Goal: Information Seeking & Learning: Learn about a topic

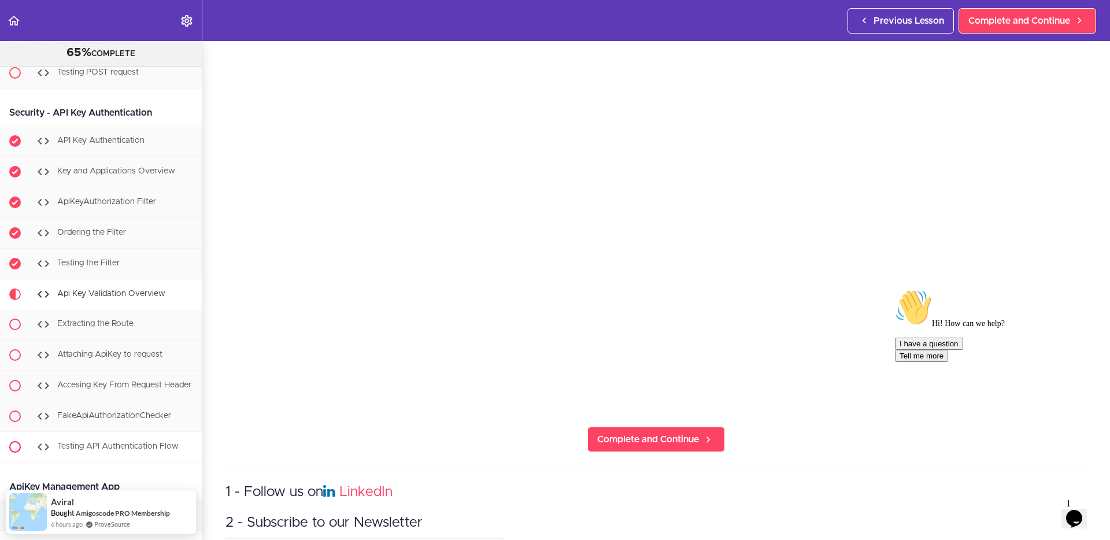
scroll to position [6226, 0]
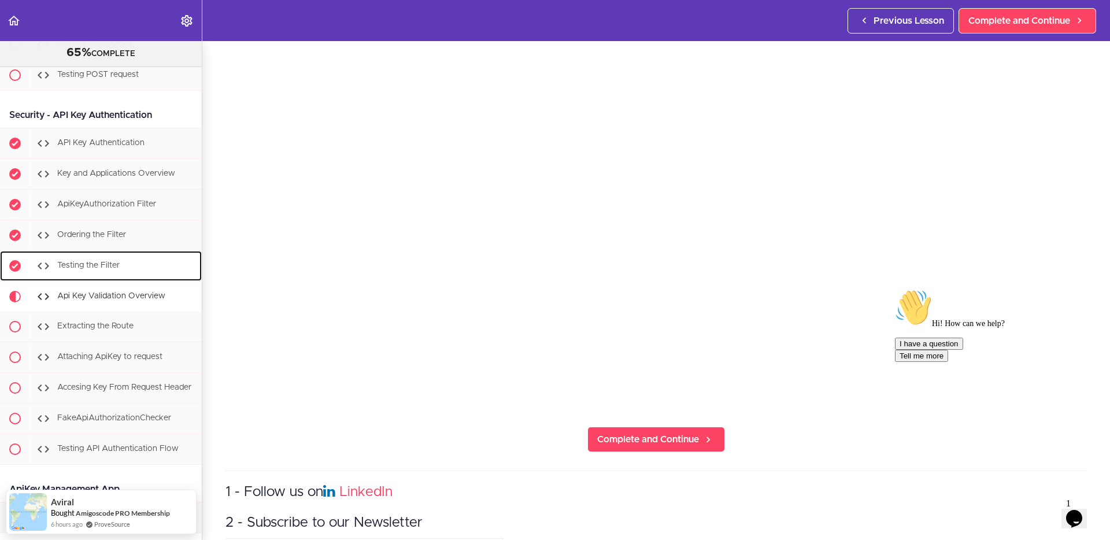
click at [97, 262] on span "Testing the Filter" at bounding box center [88, 266] width 62 height 8
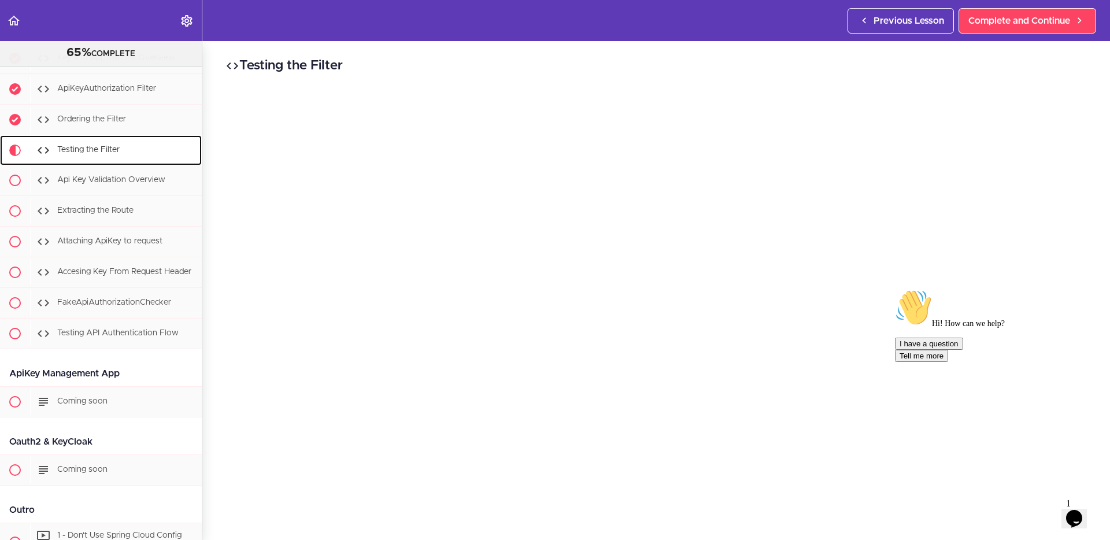
scroll to position [6345, 0]
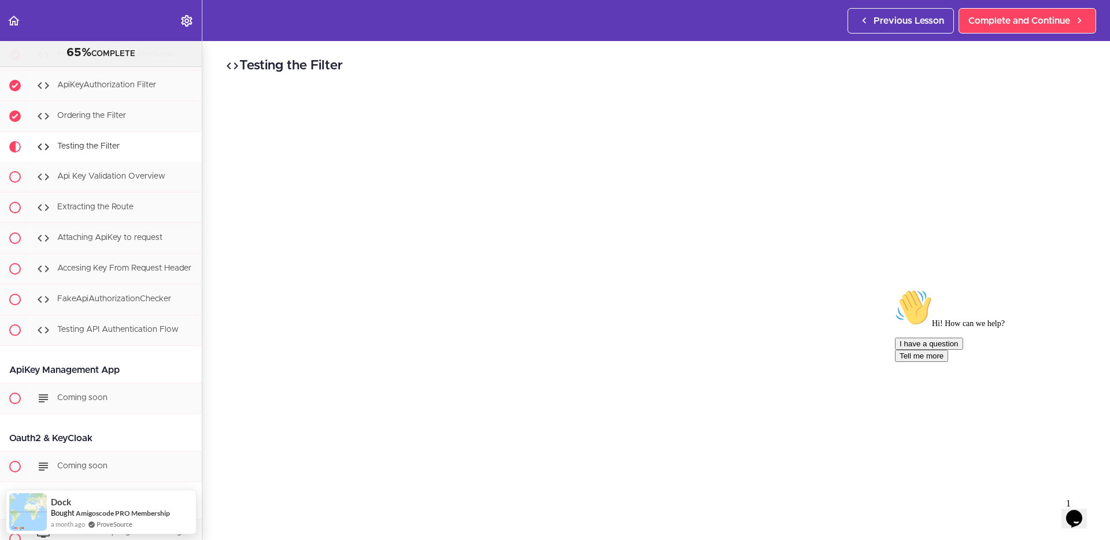
drag, startPoint x: 1080, startPoint y: 372, endPoint x: 1970, endPoint y: 656, distance: 934.3
click at [895, 289] on icon "Chat attention grabber" at bounding box center [895, 289] width 0 height 0
click at [1043, 505] on icon "Close" at bounding box center [1043, 515] width 0 height 10
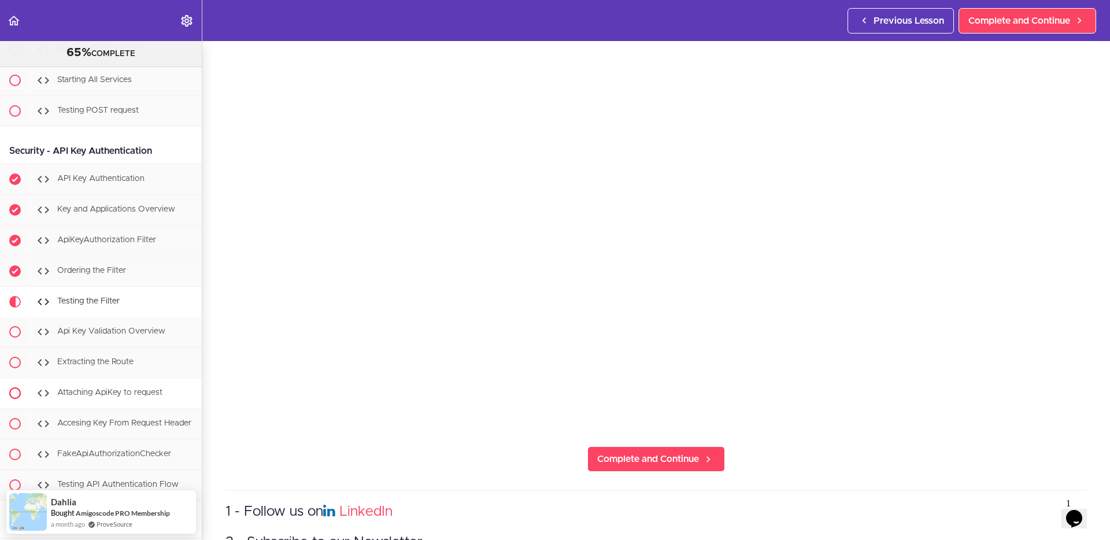
scroll to position [6179, 0]
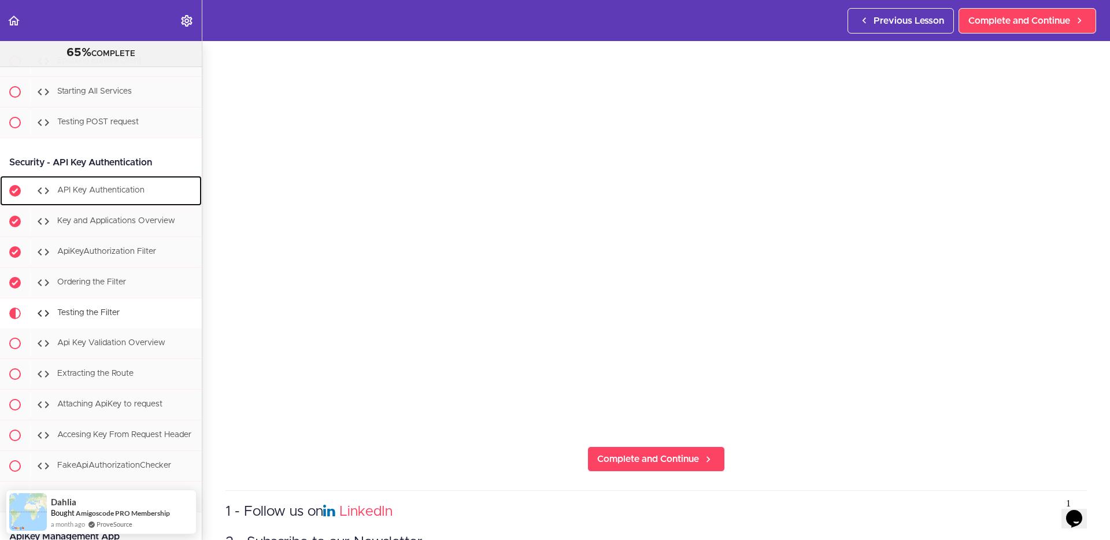
click at [90, 187] on span "API Key Authentication" at bounding box center [100, 191] width 87 height 8
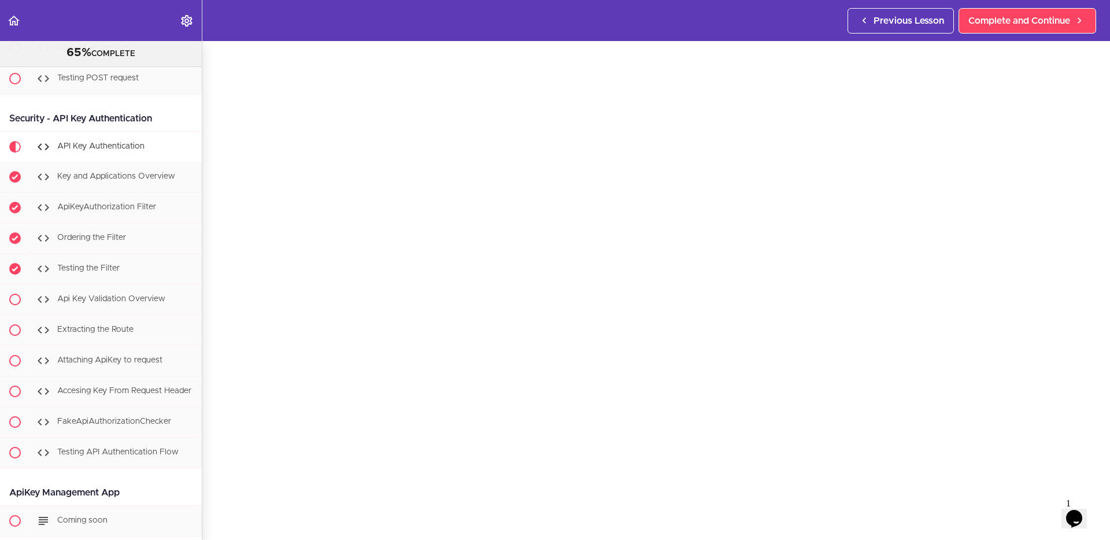
scroll to position [50, 0]
click at [1080, 505] on icon "$i18n('chat', 'chat_widget')" at bounding box center [1074, 518] width 16 height 17
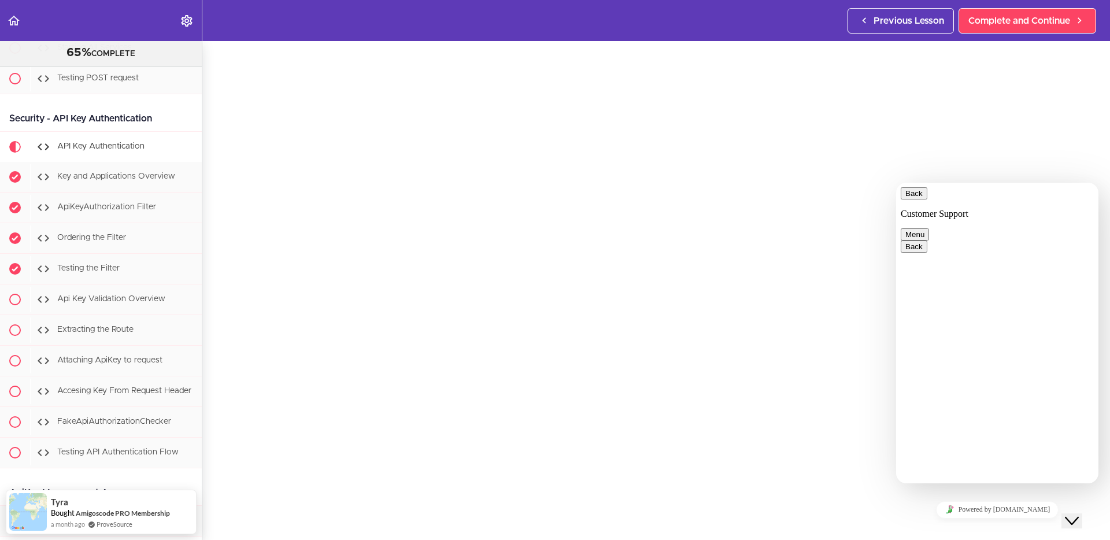
click at [1068, 505] on button "Close Chat This icon closes the chat window." at bounding box center [1071, 520] width 21 height 15
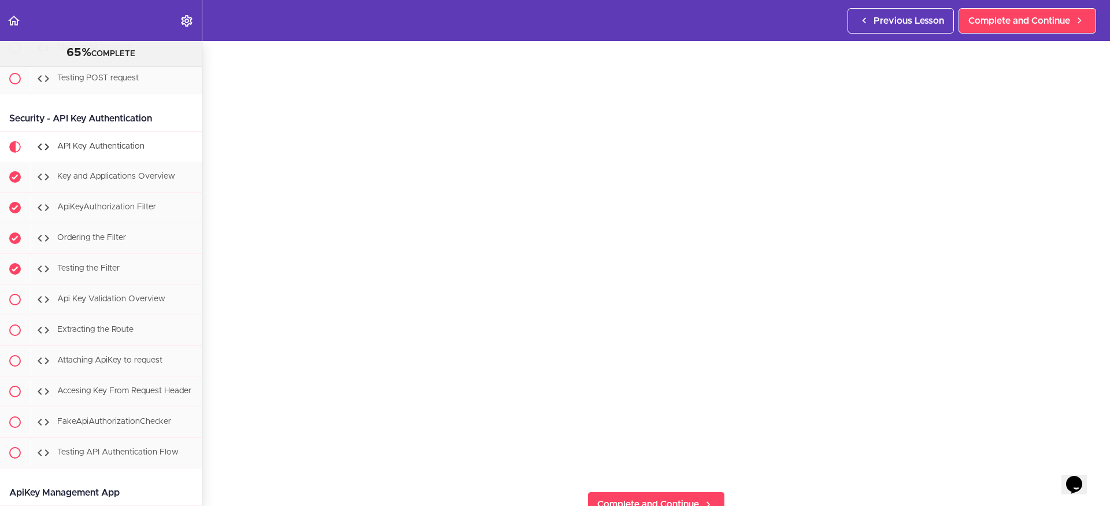
scroll to position [101, 0]
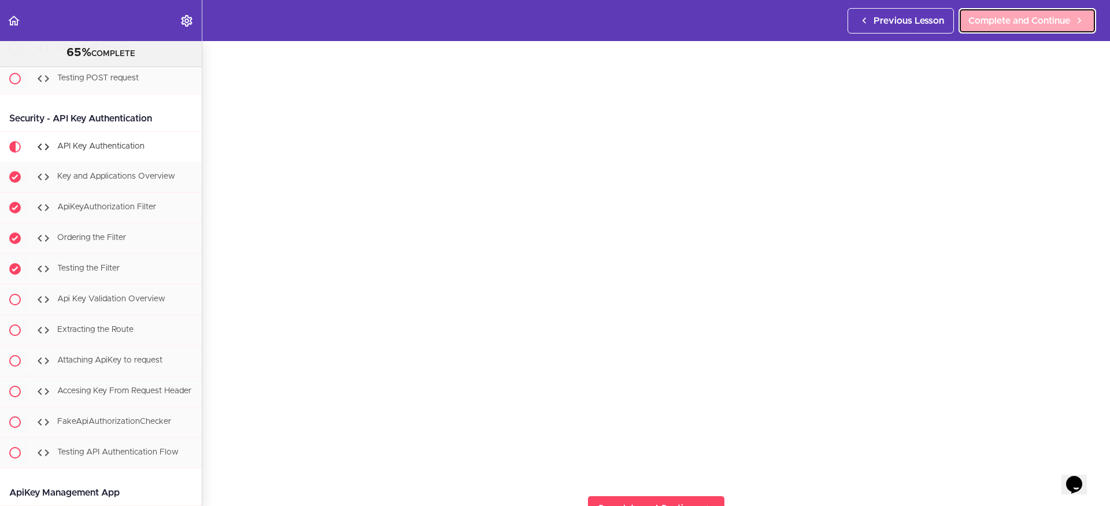
click at [993, 24] on span "Complete and Continue" at bounding box center [1019, 21] width 102 height 14
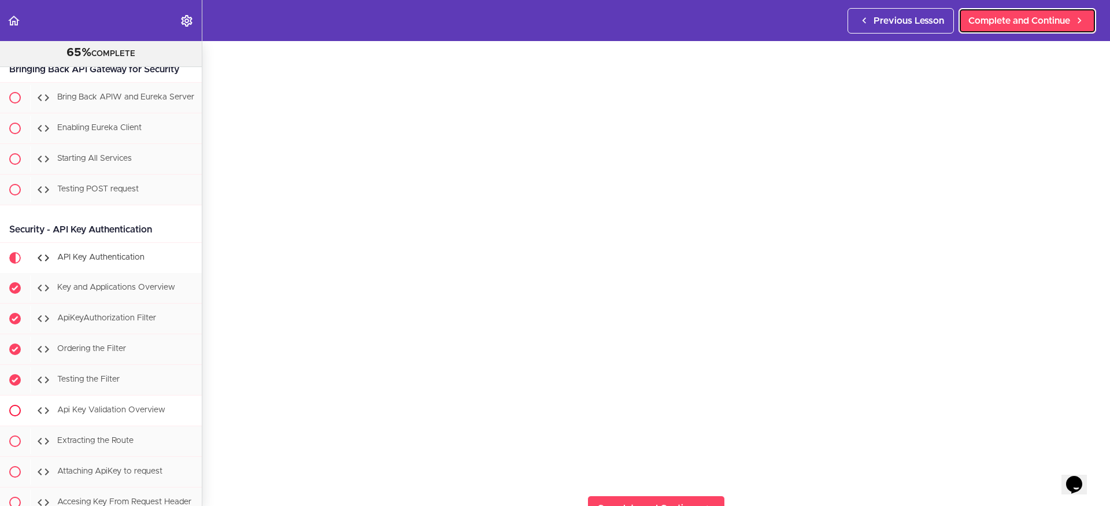
scroll to position [6099, 0]
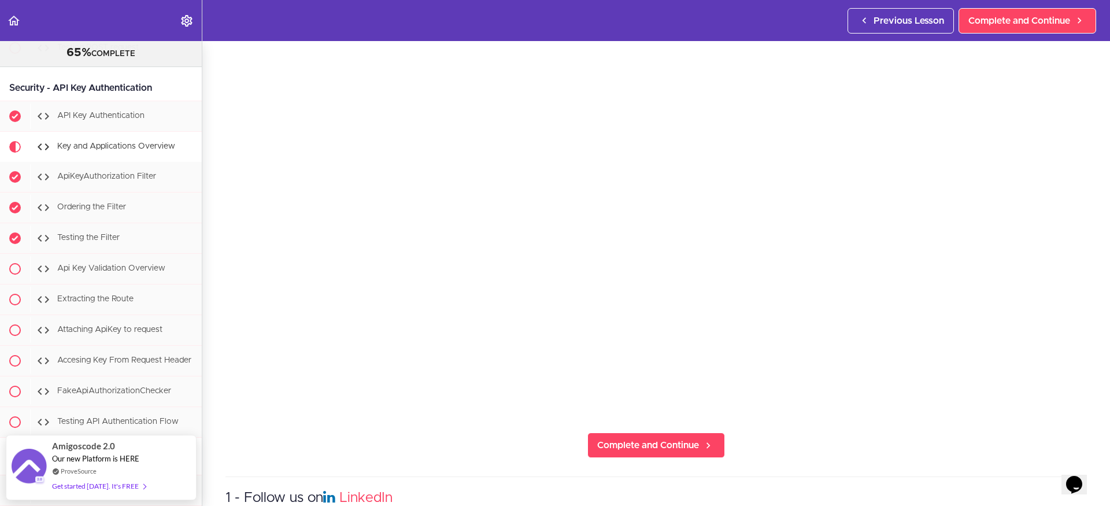
scroll to position [153, 0]
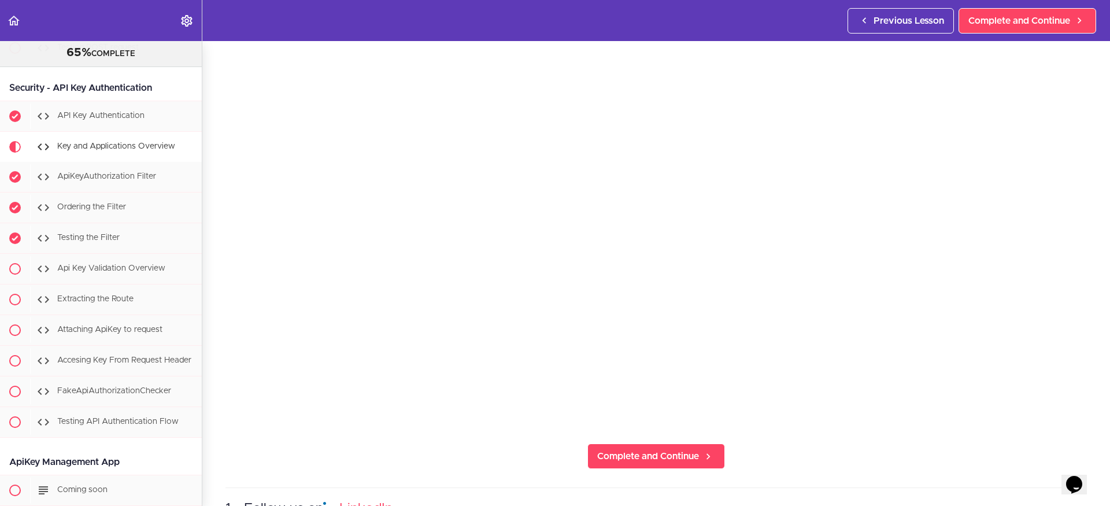
click at [1006, 467] on section "Microservices and Distributed Systems 65% COMPLETE Getting Started 1 - Few Word…" at bounding box center [555, 273] width 1110 height 465
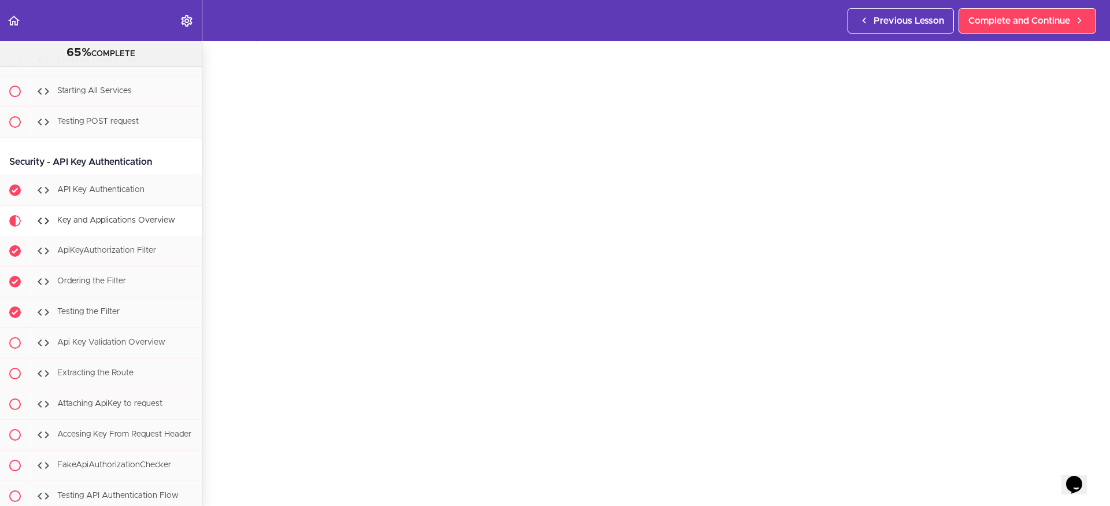
scroll to position [31, 0]
click at [1005, 22] on span "Complete and Continue" at bounding box center [1019, 21] width 102 height 14
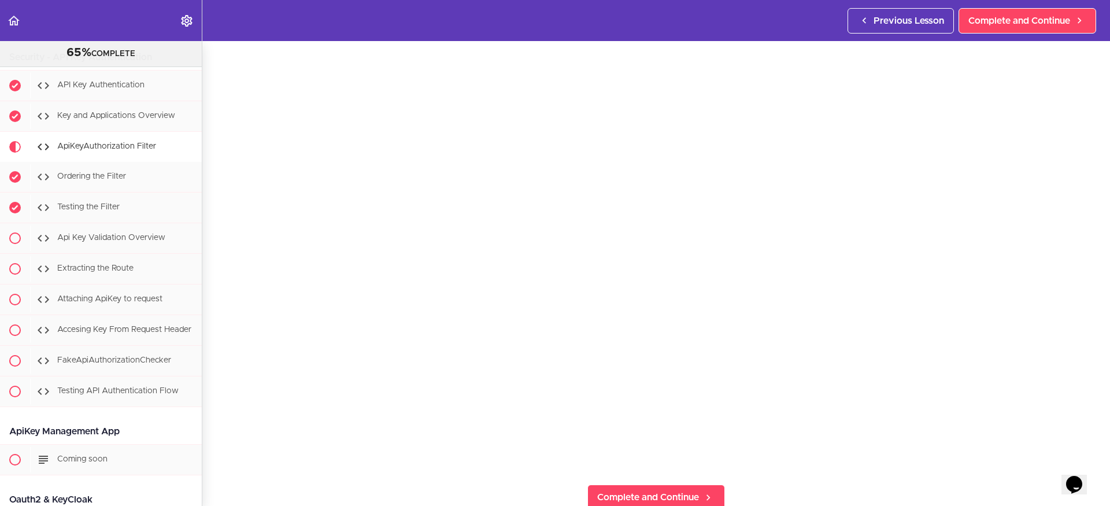
scroll to position [107, 0]
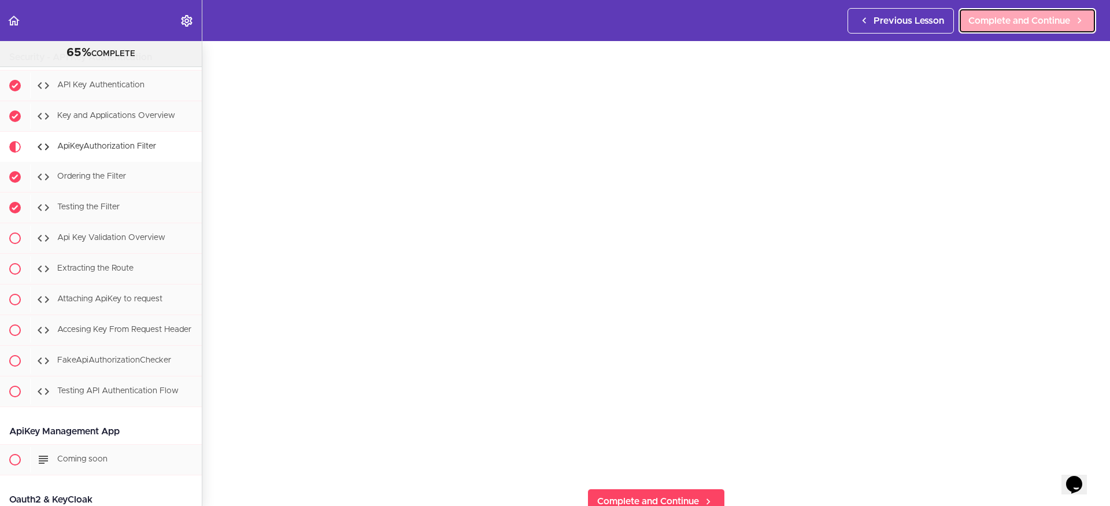
click at [1012, 21] on span "Complete and Continue" at bounding box center [1019, 21] width 102 height 14
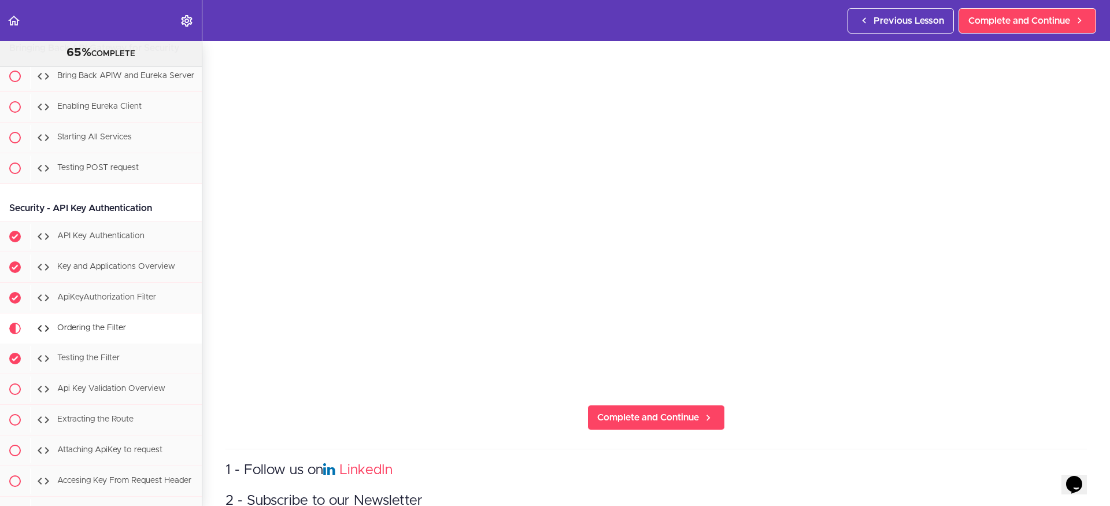
scroll to position [192, 0]
click at [671, 420] on span "Complete and Continue" at bounding box center [648, 416] width 102 height 14
click at [621, 421] on span "Complete and Continue" at bounding box center [648, 416] width 102 height 14
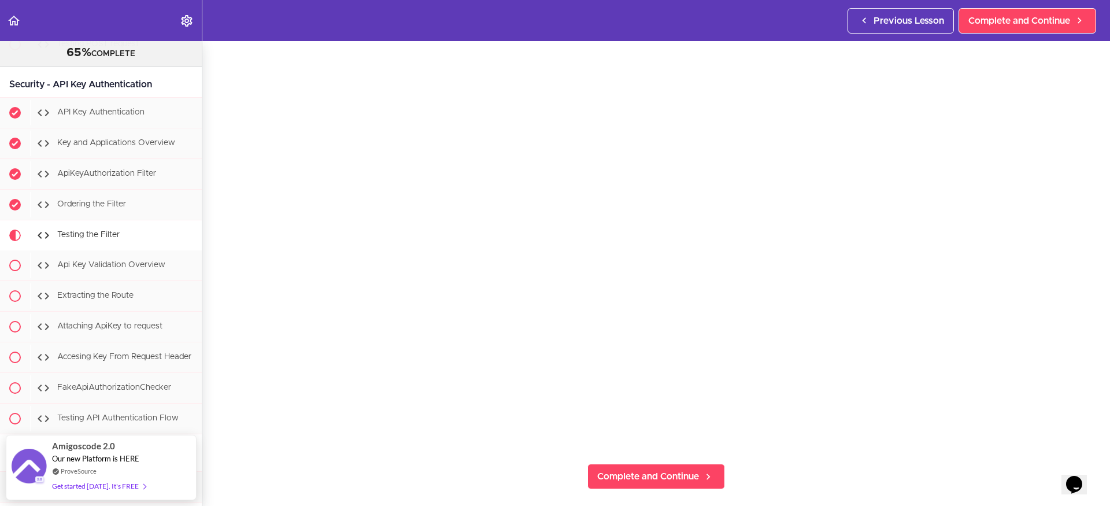
scroll to position [136, 0]
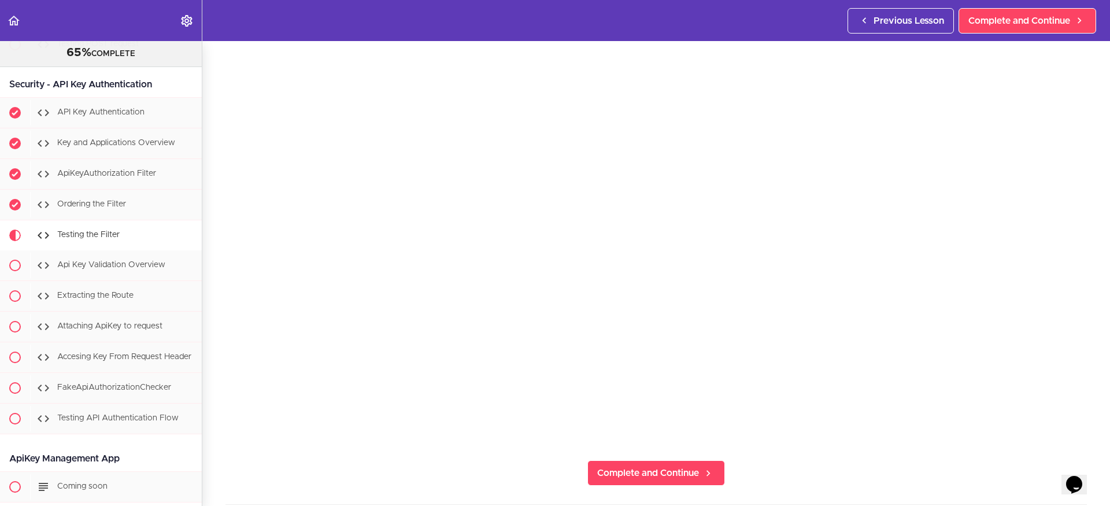
click at [930, 502] on section "Microservices and Distributed Systems 65% COMPLETE Getting Started 1 - Few Word…" at bounding box center [555, 273] width 1110 height 465
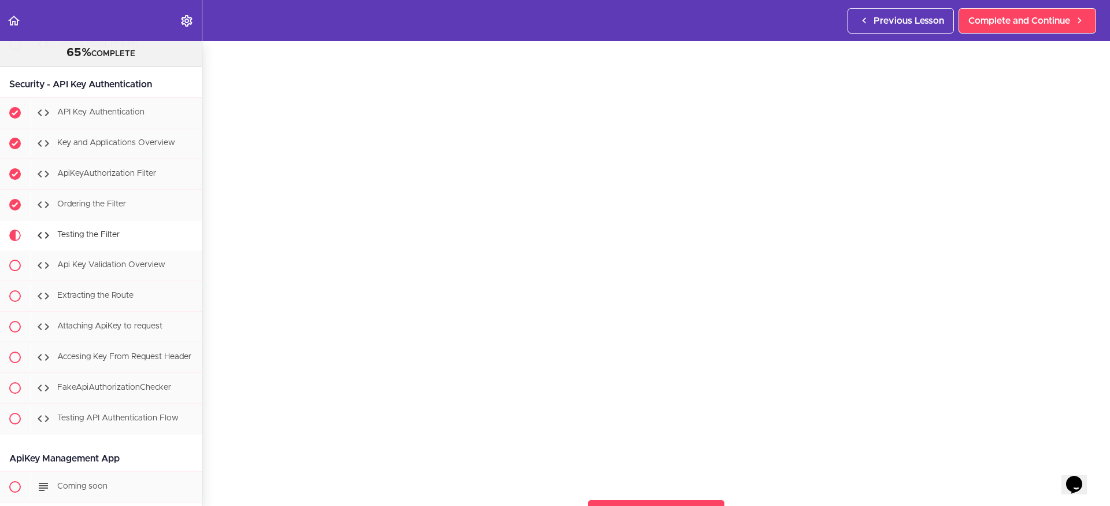
scroll to position [95, 0]
click at [1015, 24] on span "Complete and Continue" at bounding box center [1019, 21] width 102 height 14
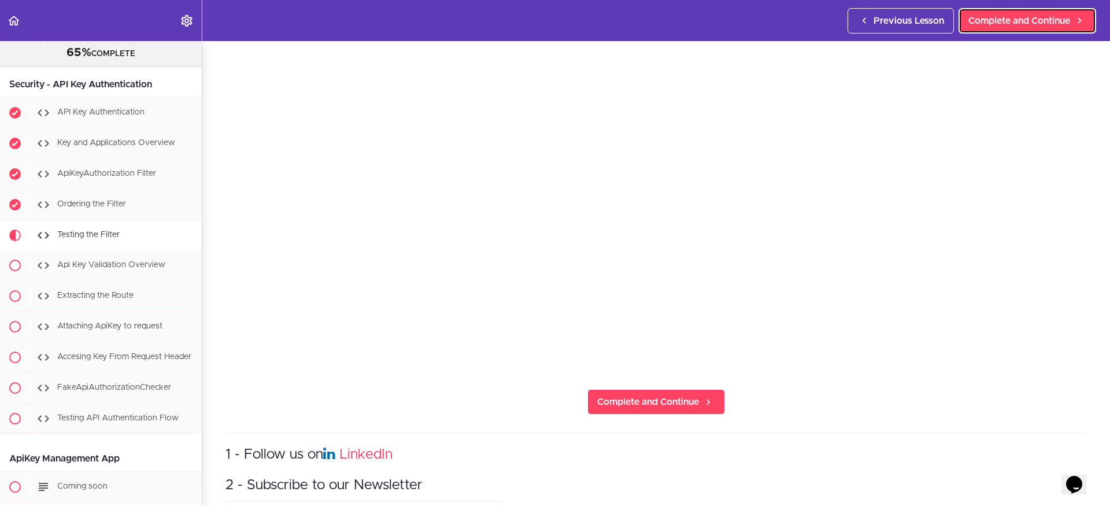
scroll to position [208, 0]
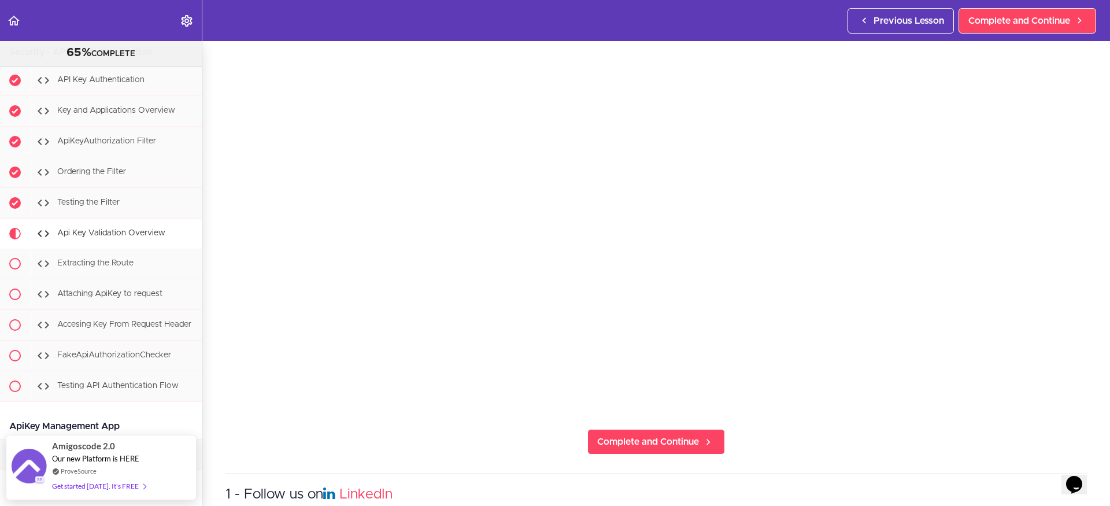
scroll to position [169, 0]
click at [932, 435] on section "Microservices and Distributed Systems 65% COMPLETE Getting Started 1 - Few Word…" at bounding box center [555, 273] width 1110 height 465
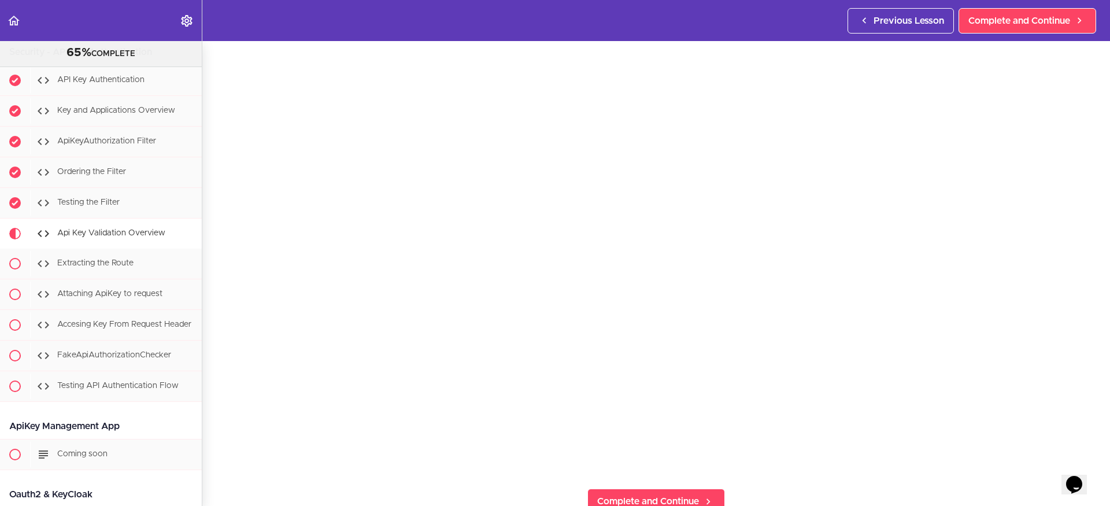
scroll to position [106, 0]
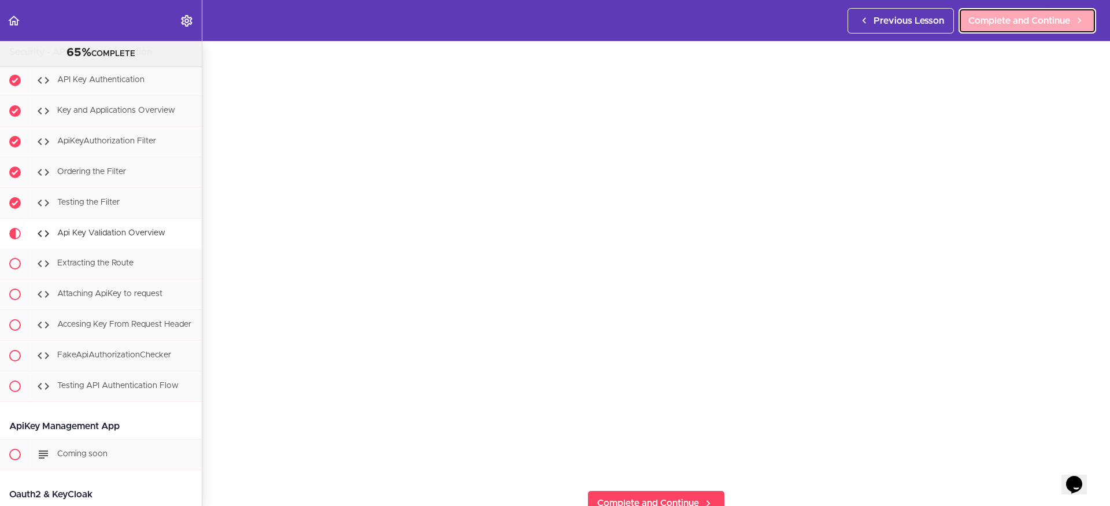
click at [996, 20] on span "Complete and Continue" at bounding box center [1019, 21] width 102 height 14
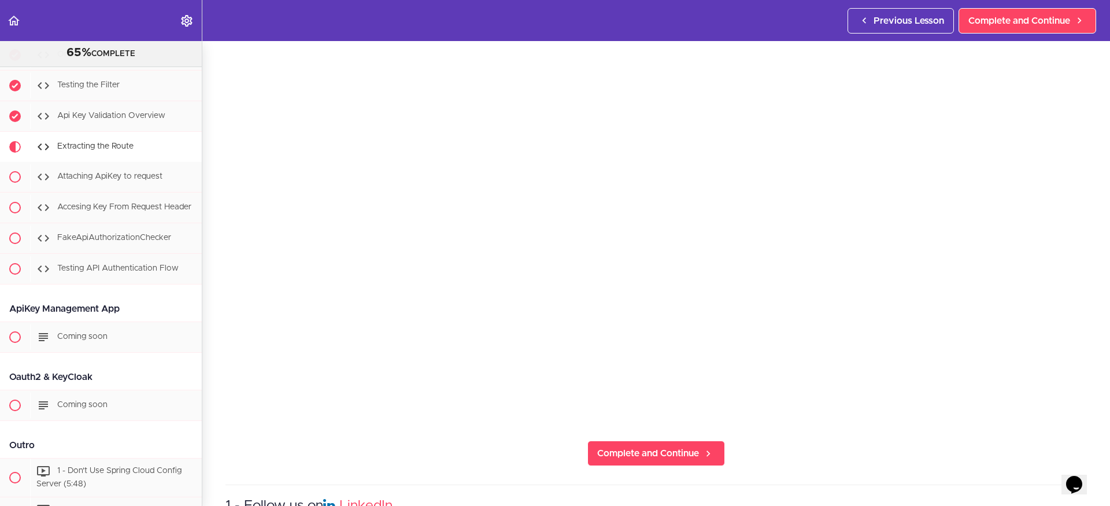
scroll to position [158, 0]
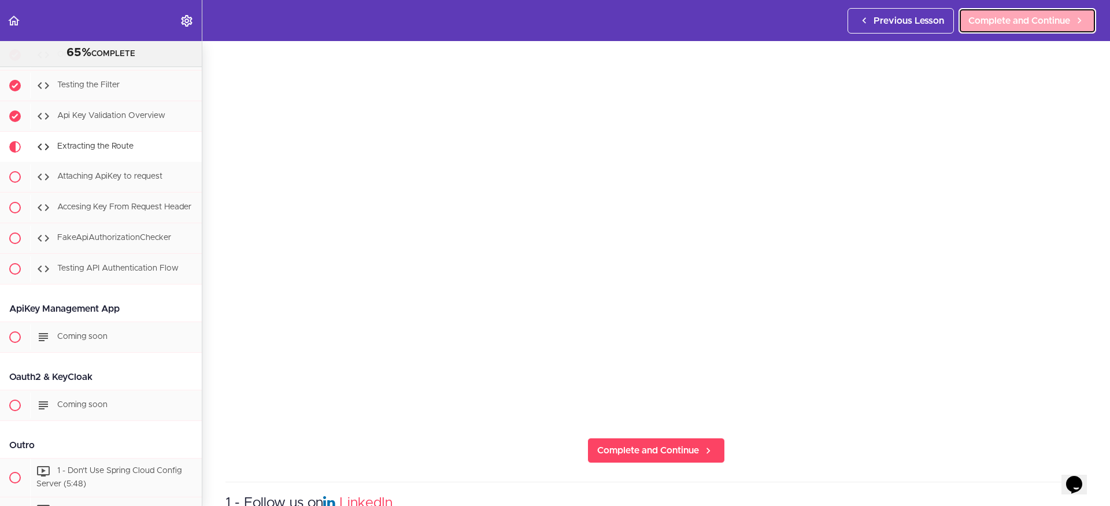
click at [994, 21] on span "Complete and Continue" at bounding box center [1019, 21] width 102 height 14
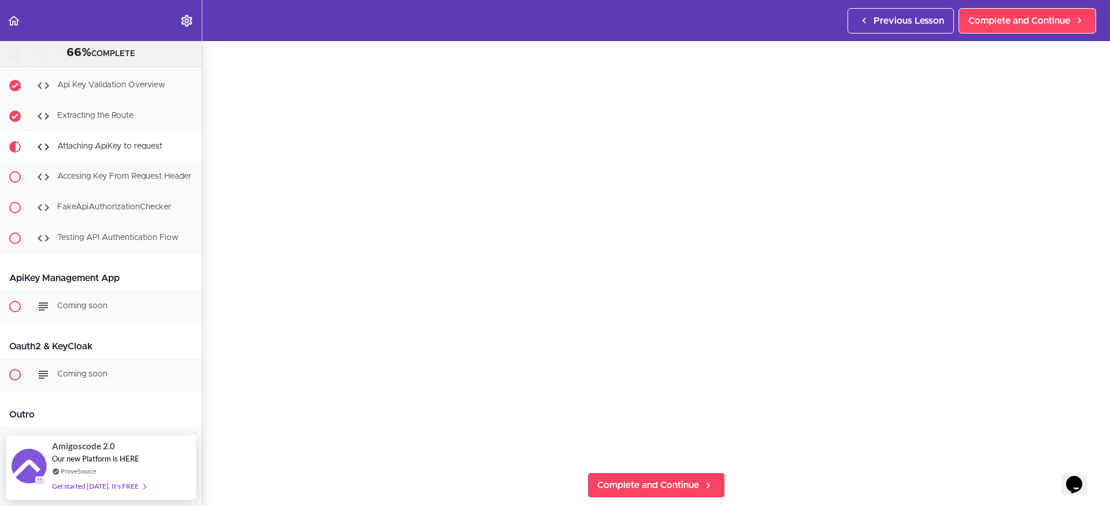
scroll to position [128, 0]
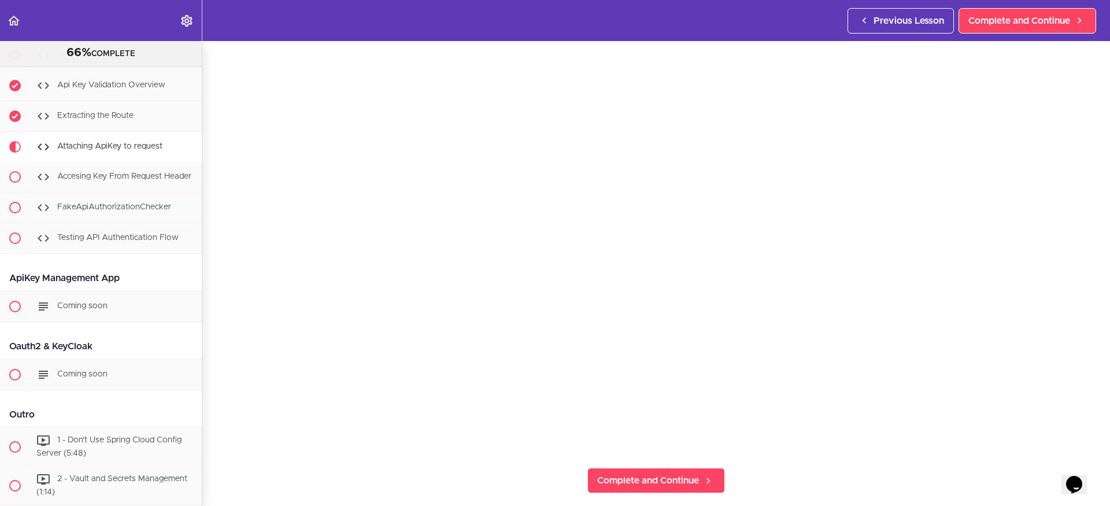
click at [981, 478] on section "Microservices and Distributed Systems 66% COMPLETE Getting Started 1 - Few Word…" at bounding box center [555, 273] width 1110 height 465
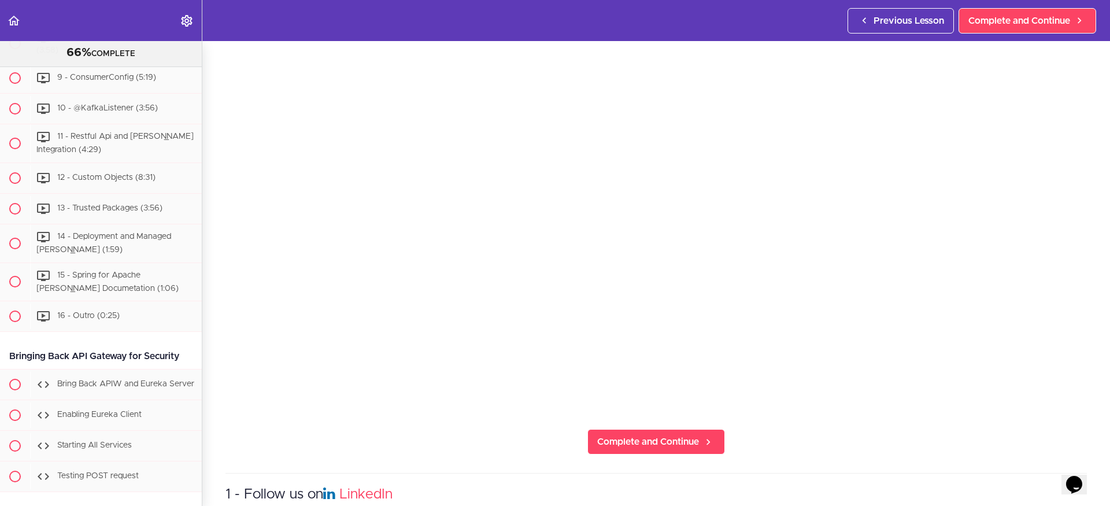
scroll to position [168, 0]
click at [1004, 18] on span "Complete and Continue" at bounding box center [1019, 21] width 102 height 14
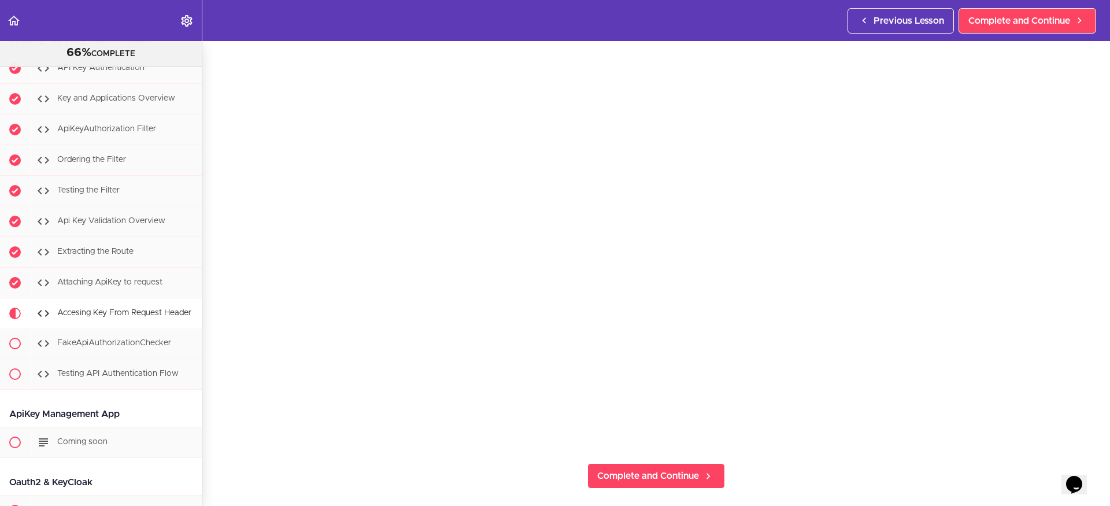
scroll to position [135, 0]
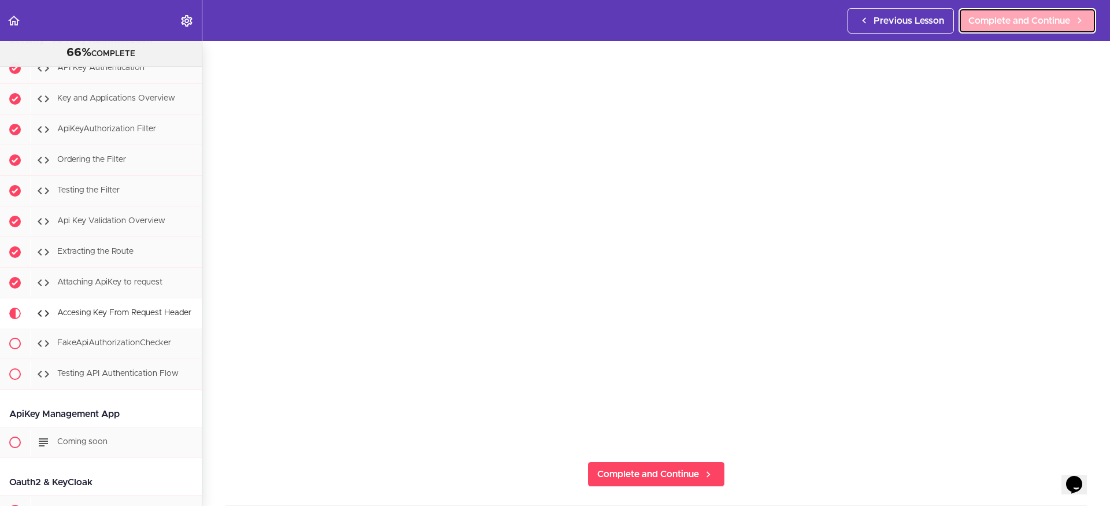
click at [1011, 17] on span "Complete and Continue" at bounding box center [1019, 21] width 102 height 14
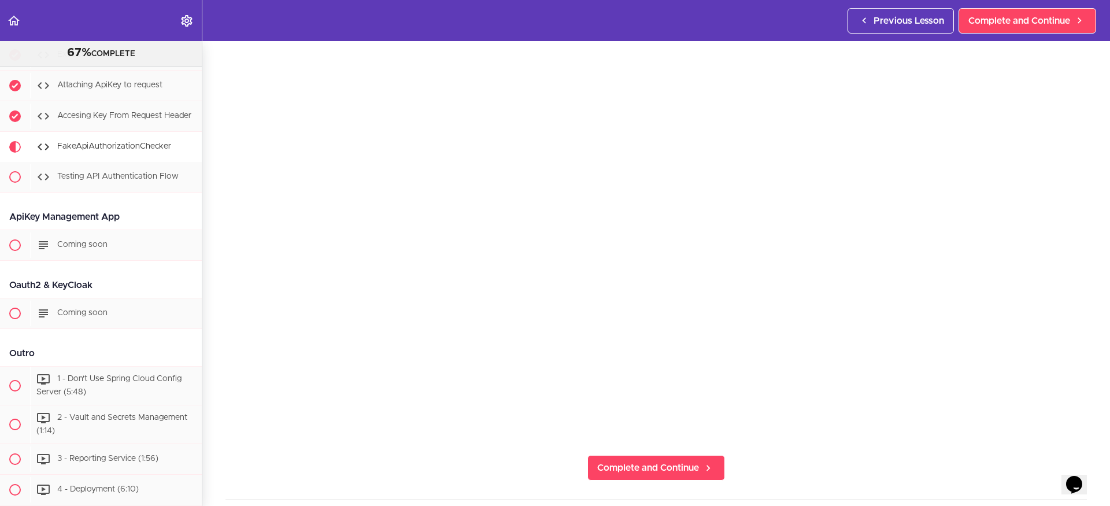
scroll to position [165, 0]
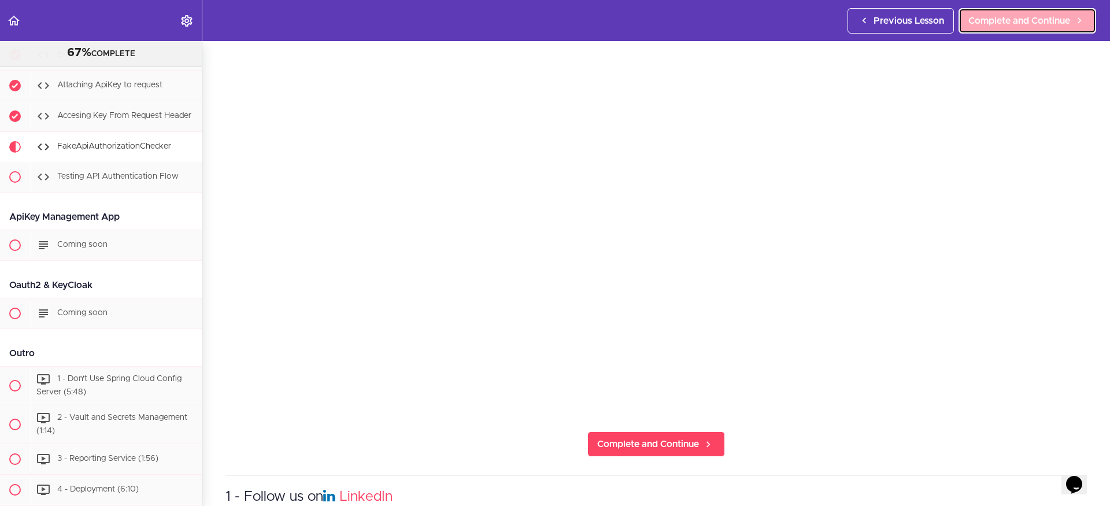
click at [991, 18] on span "Complete and Continue" at bounding box center [1019, 21] width 102 height 14
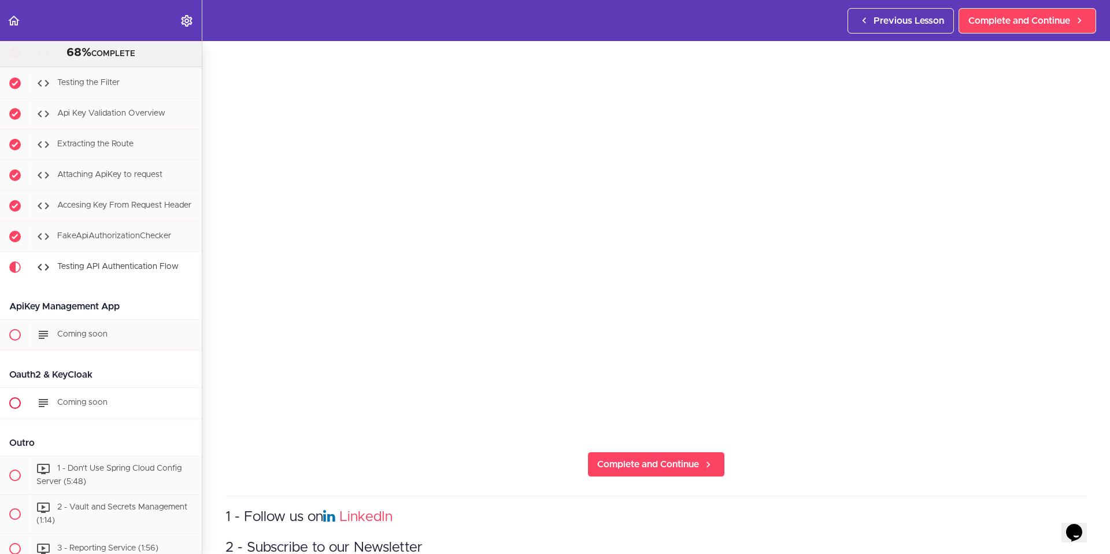
scroll to position [6520, 0]
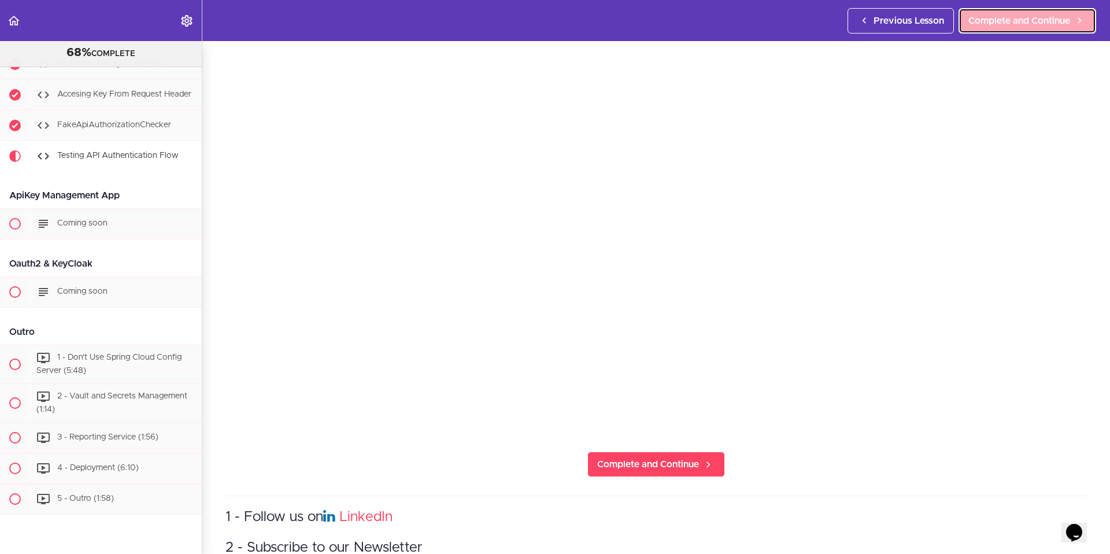
click at [993, 18] on span "Complete and Continue" at bounding box center [1019, 21] width 102 height 14
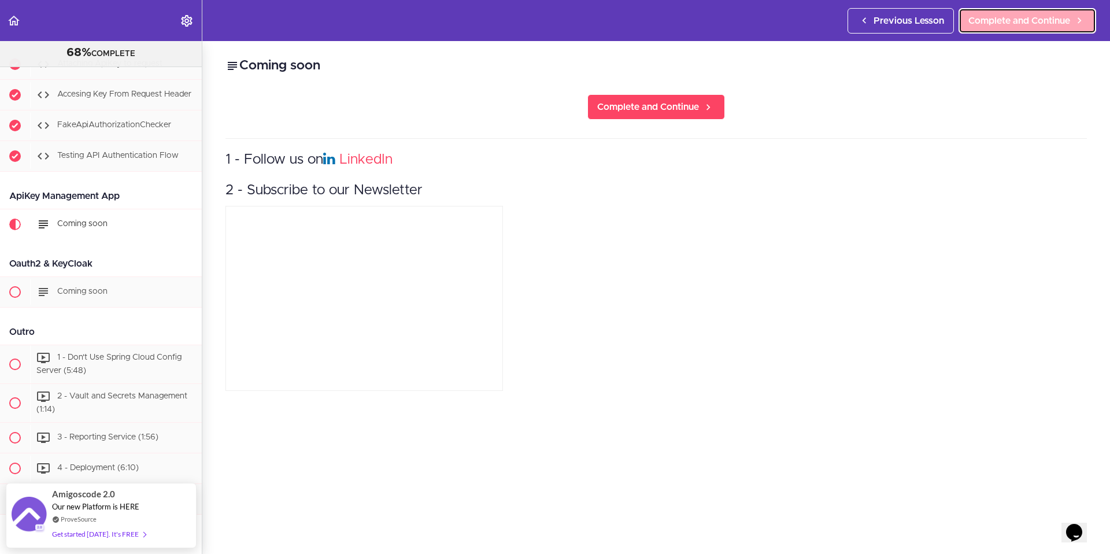
click at [993, 18] on span "Complete and Continue" at bounding box center [1019, 21] width 102 height 14
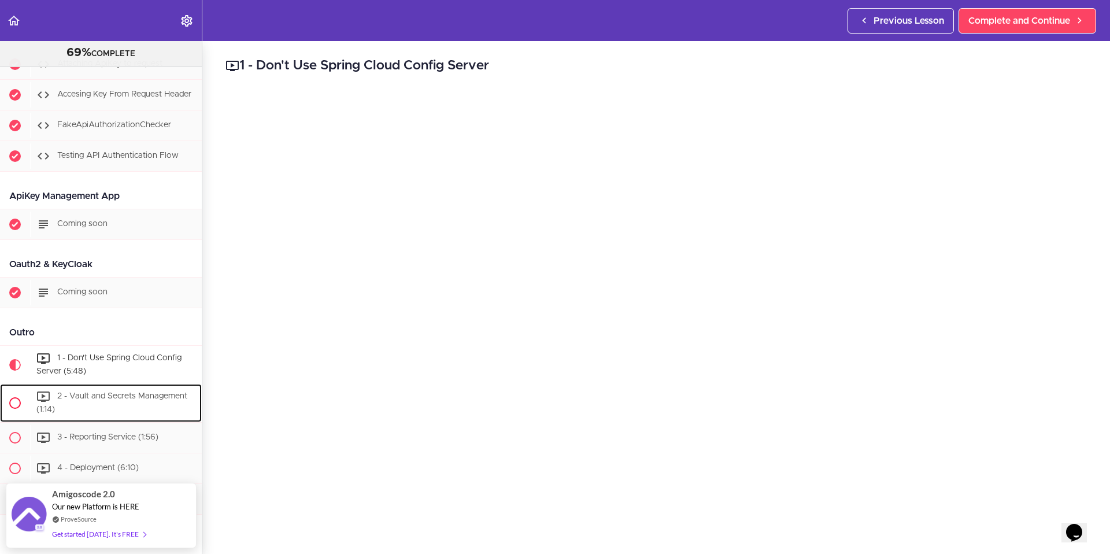
click at [107, 392] on span "2 - Vault and Secrets Management (1:14)" at bounding box center [111, 402] width 151 height 21
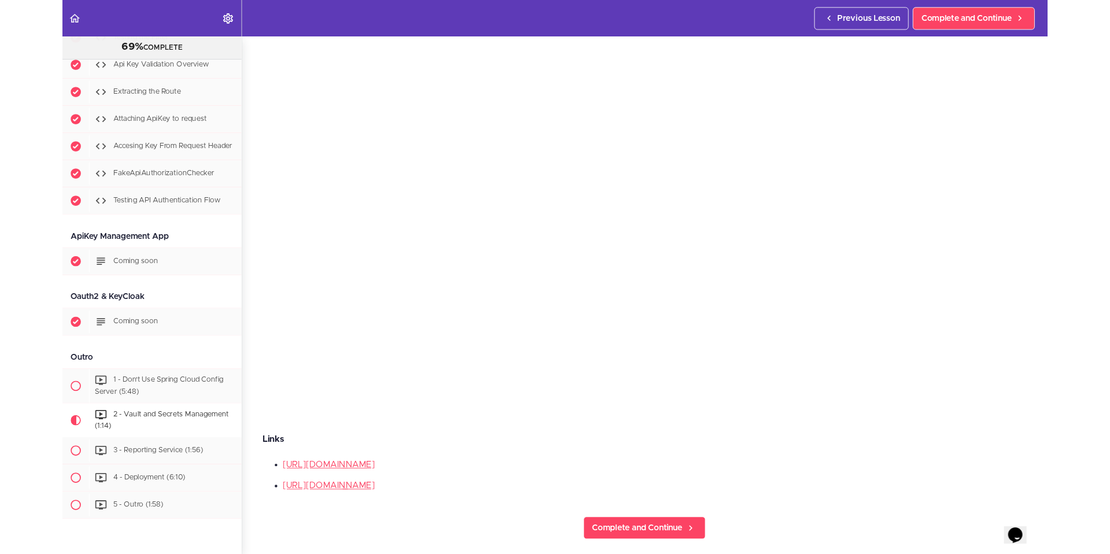
scroll to position [6520, 0]
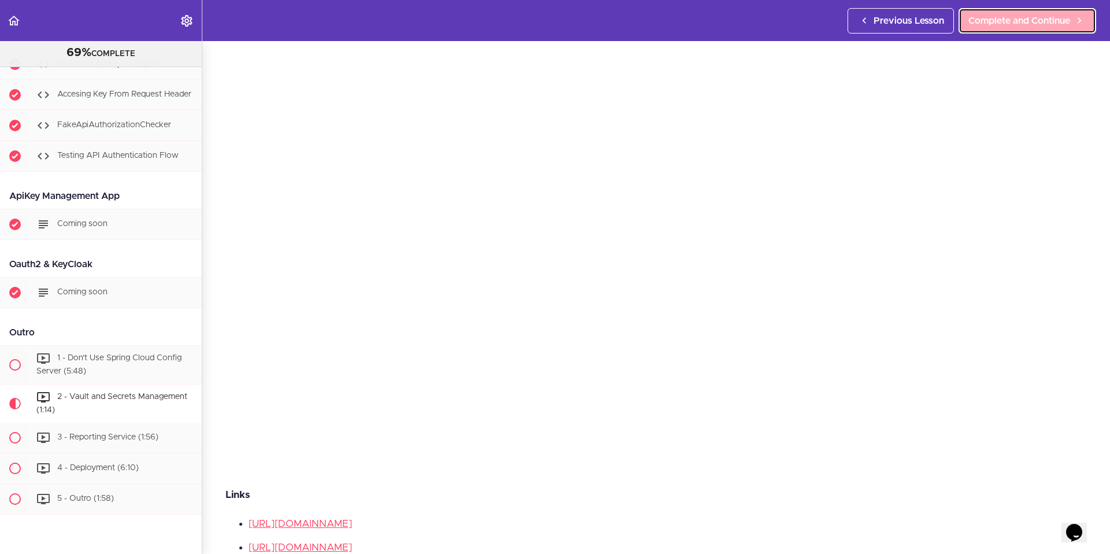
click at [998, 20] on span "Complete and Continue" at bounding box center [1019, 21] width 102 height 14
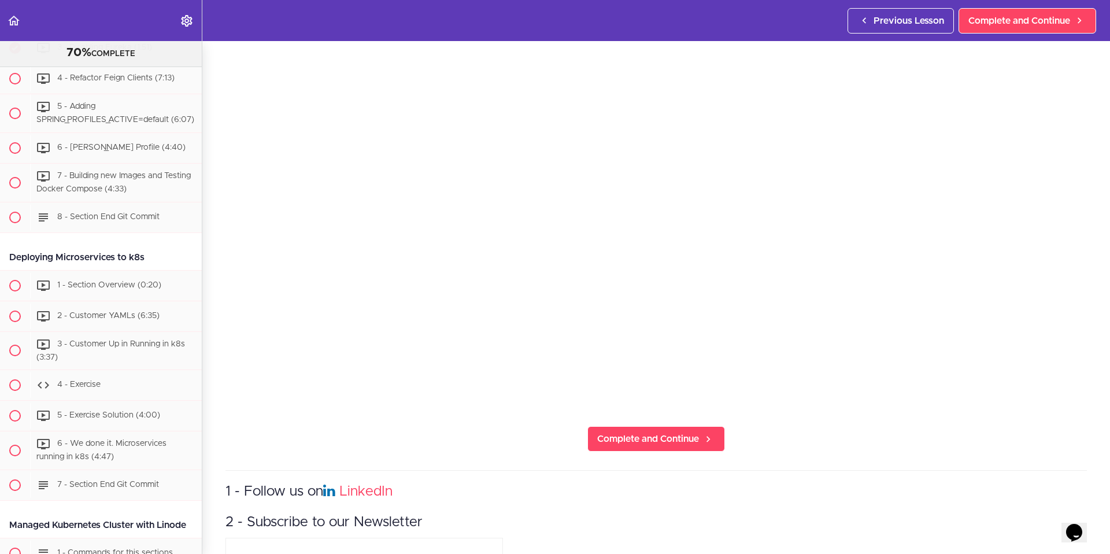
scroll to position [176, 0]
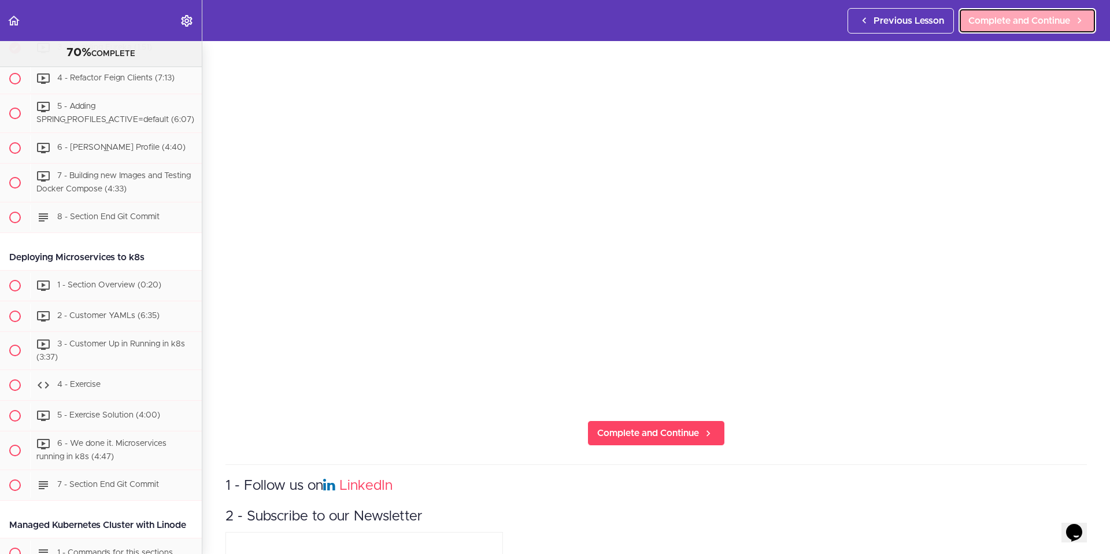
click at [999, 18] on span "Complete and Continue" at bounding box center [1019, 21] width 102 height 14
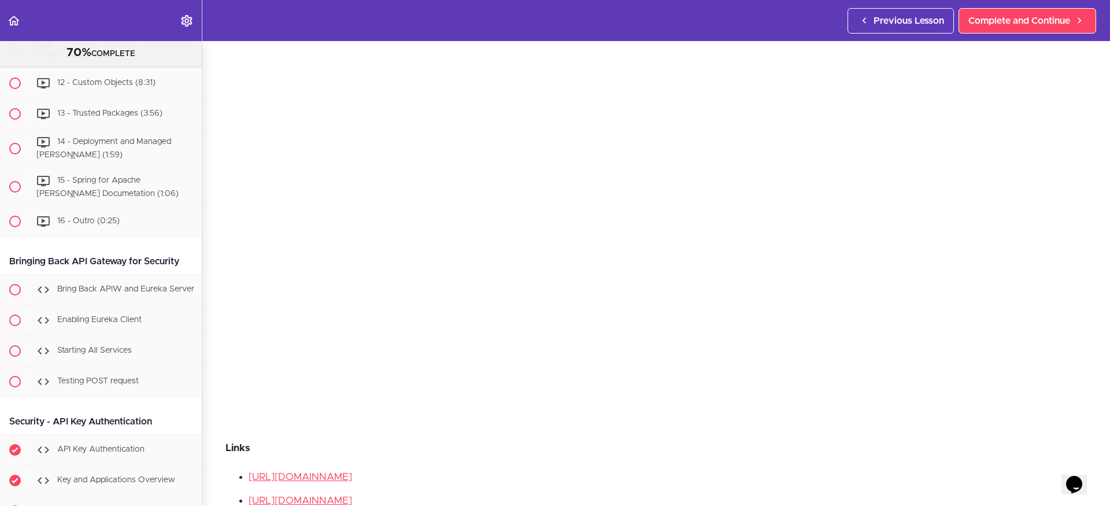
scroll to position [6568, 0]
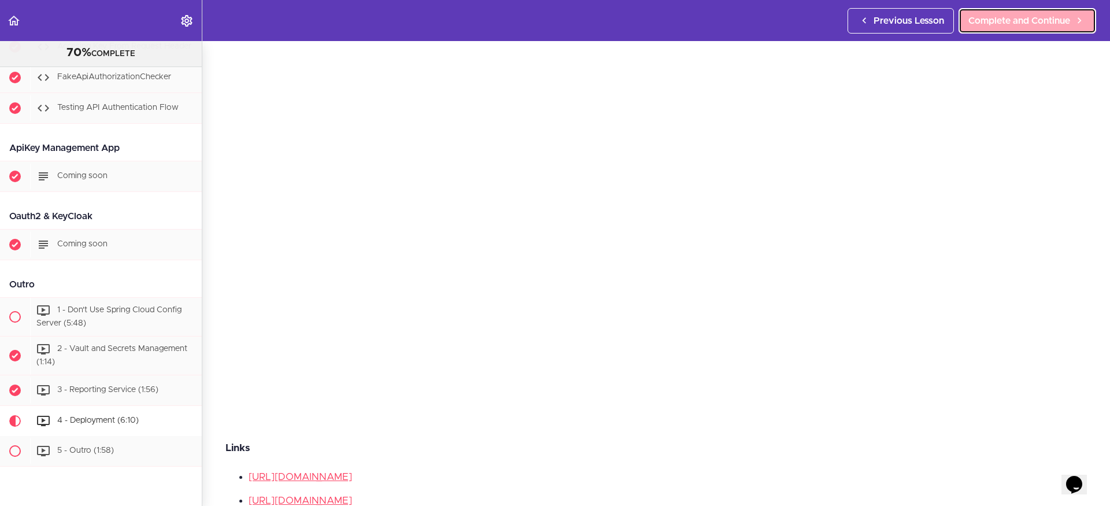
click at [996, 25] on span "Complete and Continue" at bounding box center [1019, 21] width 102 height 14
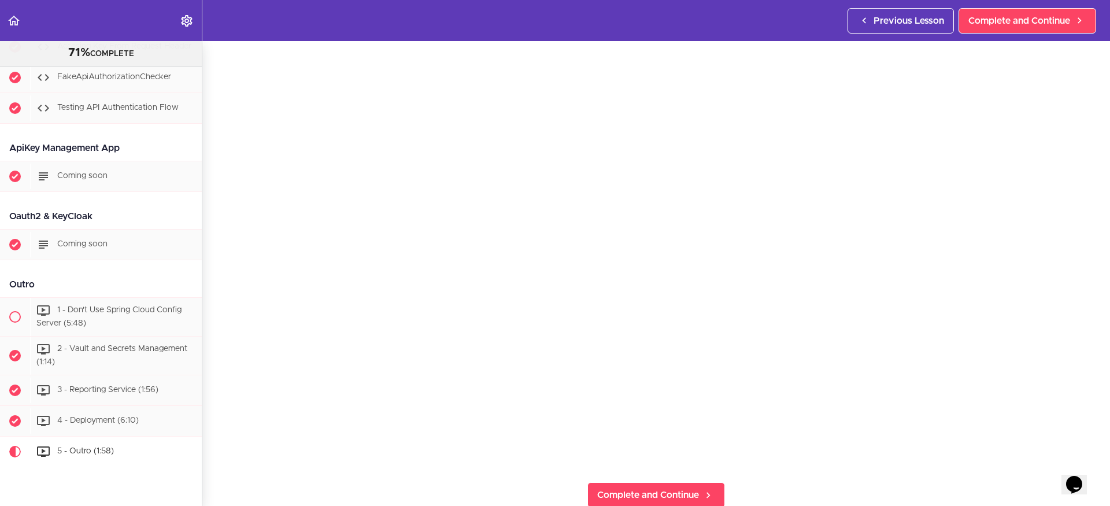
scroll to position [114, 0]
click at [981, 15] on span "Complete and Continue" at bounding box center [1019, 21] width 102 height 14
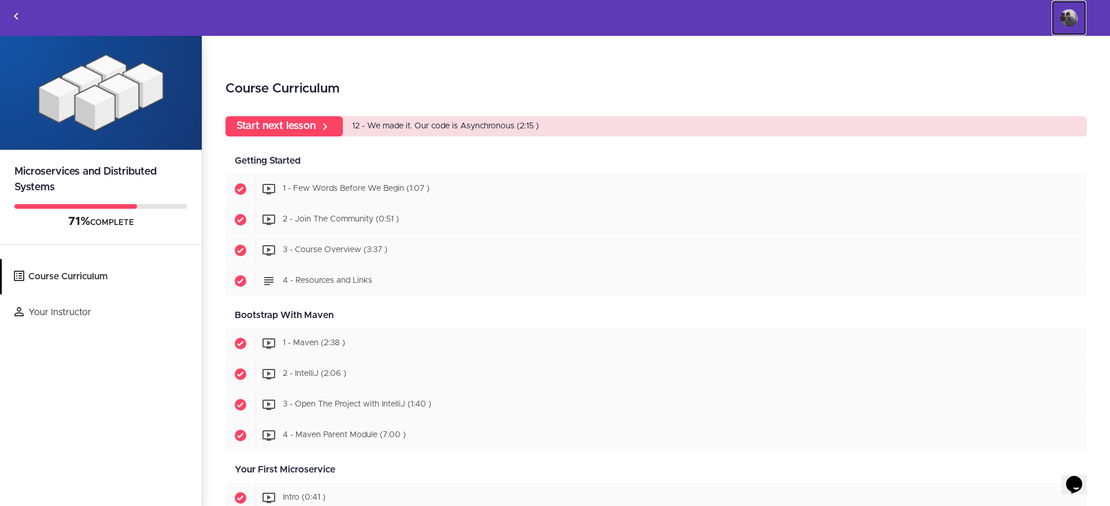
click at [1066, 16] on img at bounding box center [1068, 17] width 17 height 17
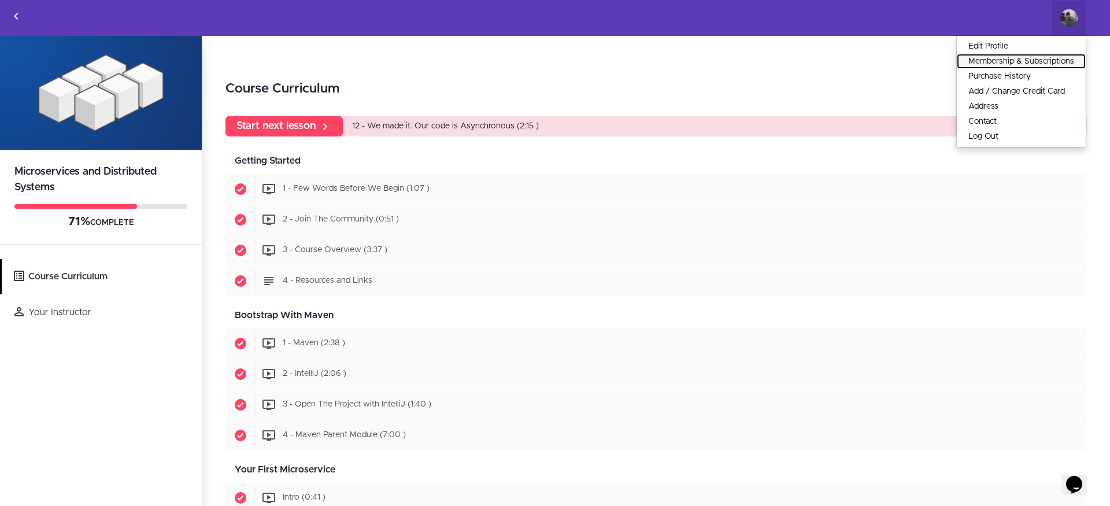
click at [1014, 60] on link "Membership & Subscriptions" at bounding box center [1020, 61] width 129 height 15
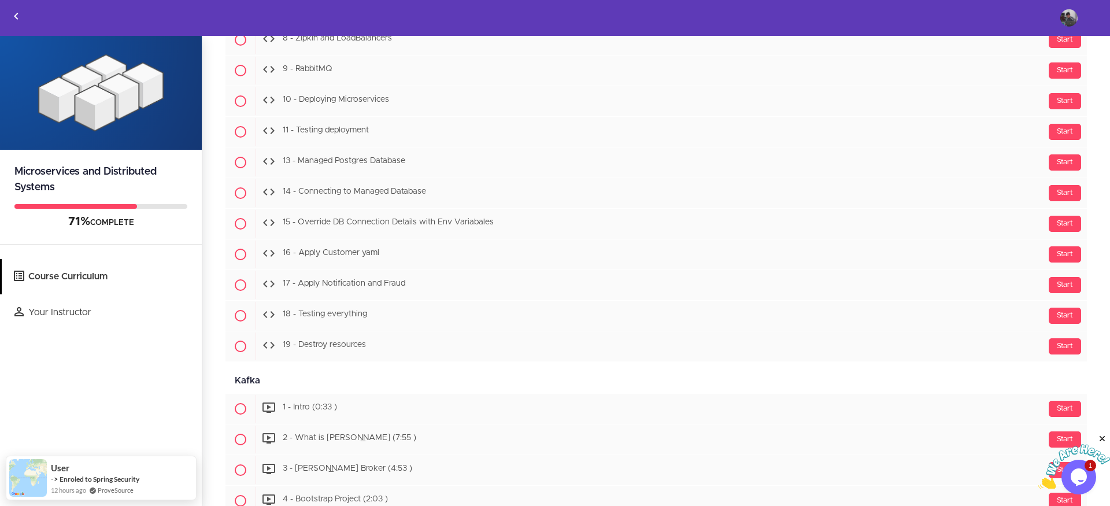
scroll to position [5003, 0]
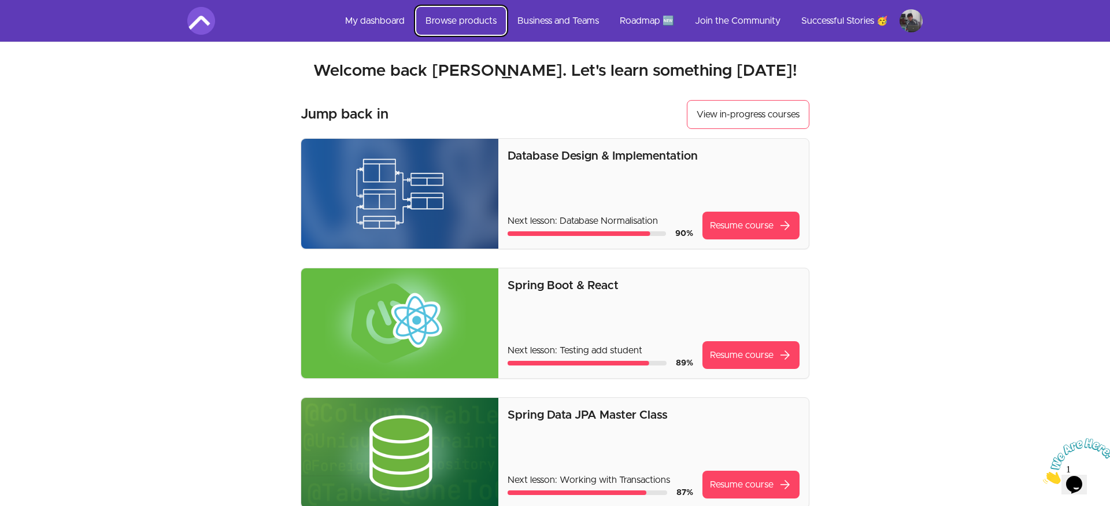
click at [446, 18] on link "Browse products" at bounding box center [461, 21] width 90 height 28
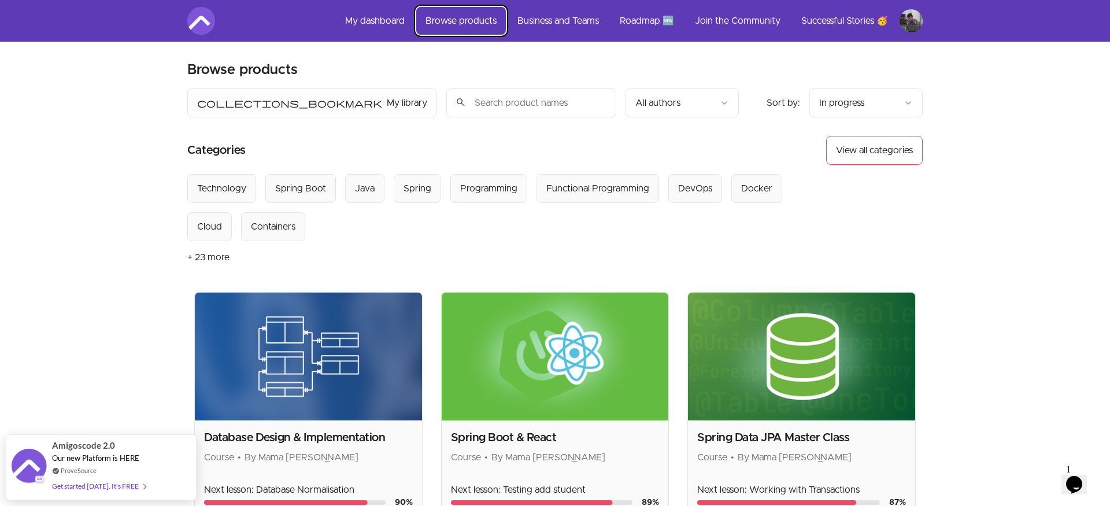
click at [468, 19] on link "Browse products" at bounding box center [461, 21] width 90 height 28
click at [450, 20] on link "Browse products" at bounding box center [461, 21] width 90 height 28
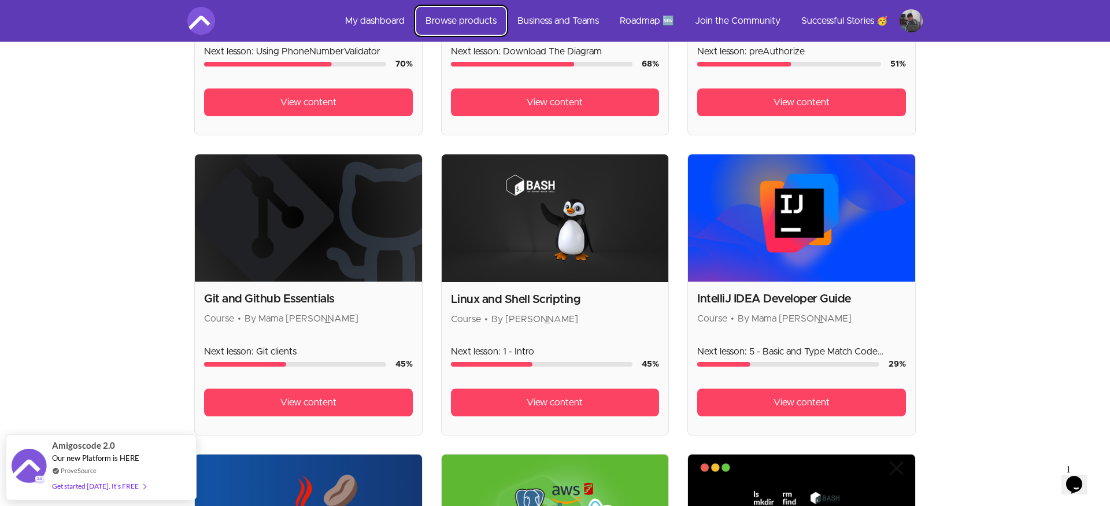
scroll to position [871, 0]
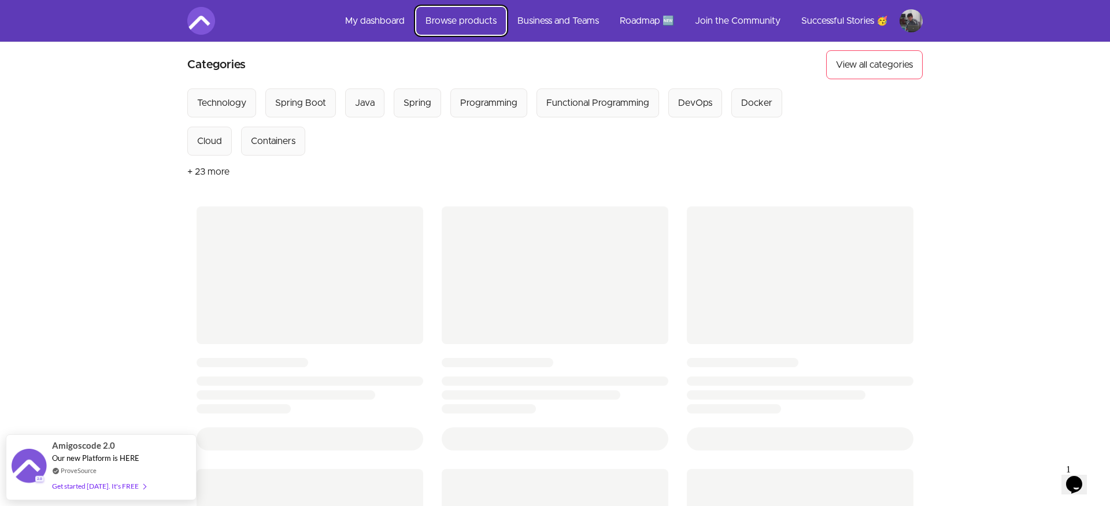
scroll to position [102, 0]
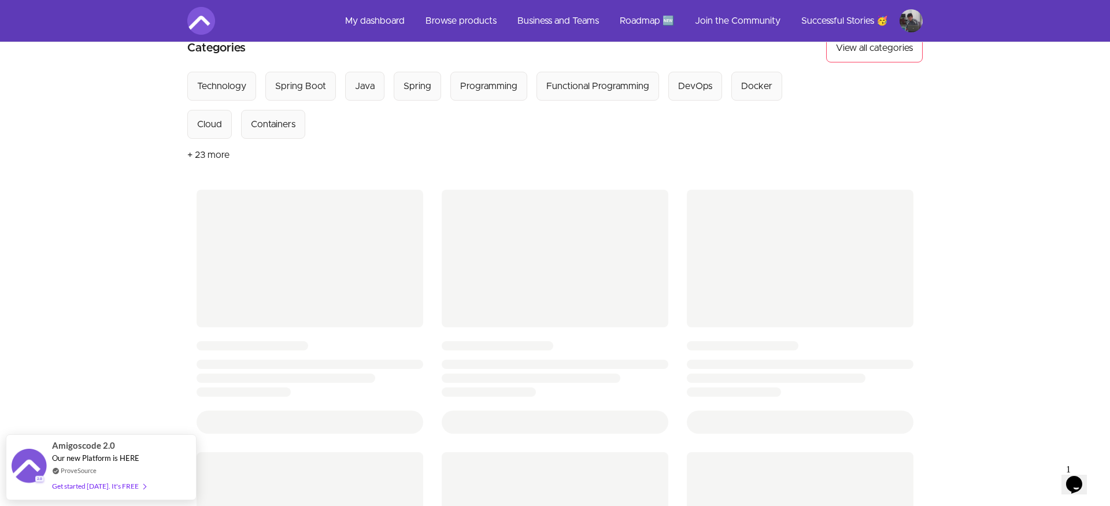
click at [359, 157] on section "Select from all categories: Technology Spring Boot Java Spring Programming Func…" at bounding box center [554, 121] width 735 height 99
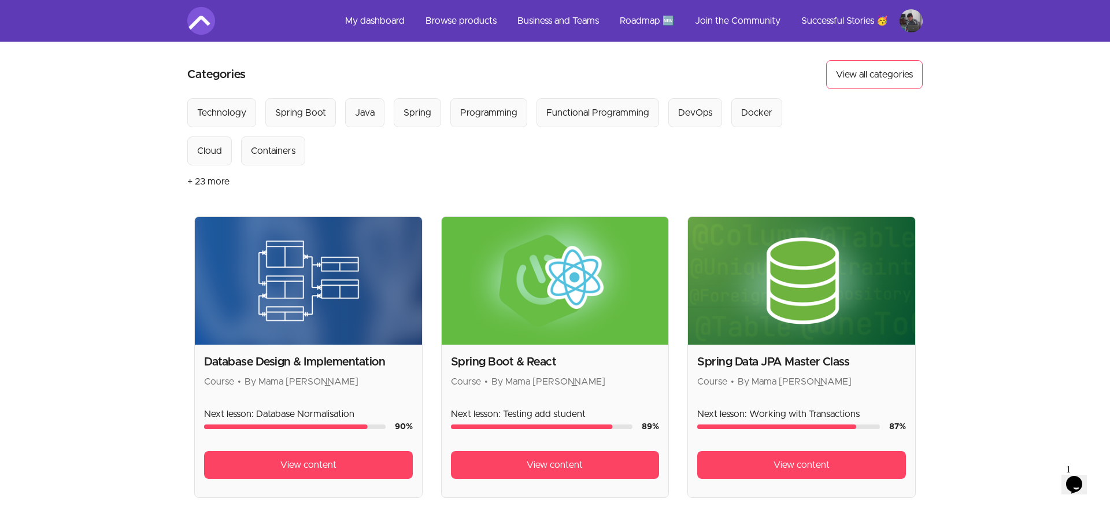
scroll to position [0, 0]
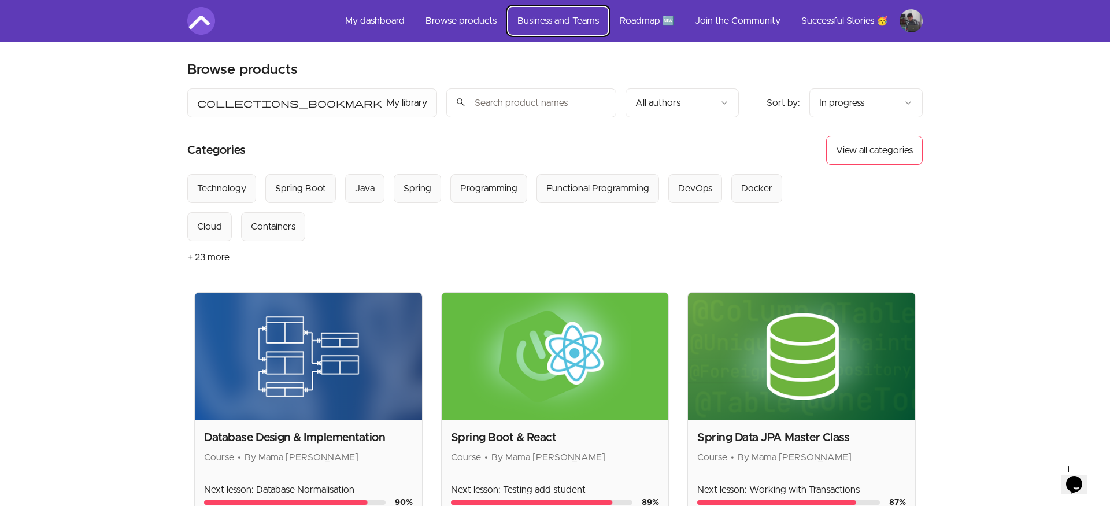
click at [575, 18] on link "Business and Teams" at bounding box center [558, 21] width 100 height 28
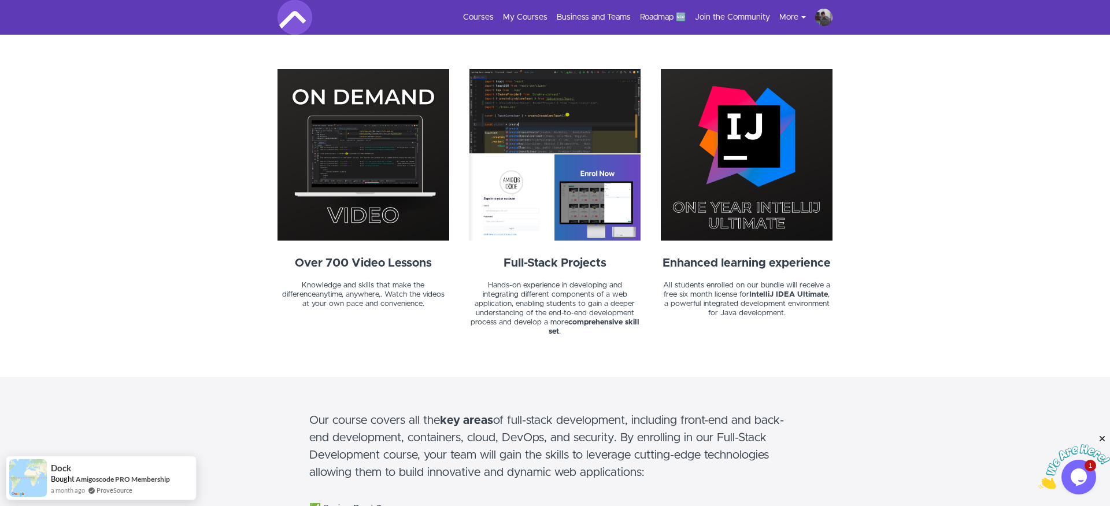
scroll to position [557, 0]
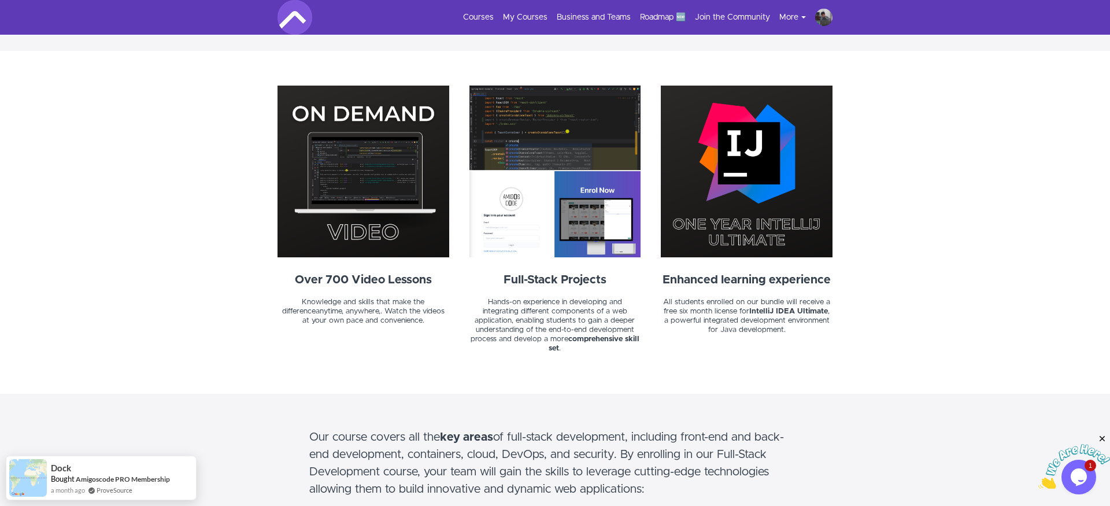
click at [354, 181] on img at bounding box center [363, 172] width 172 height 172
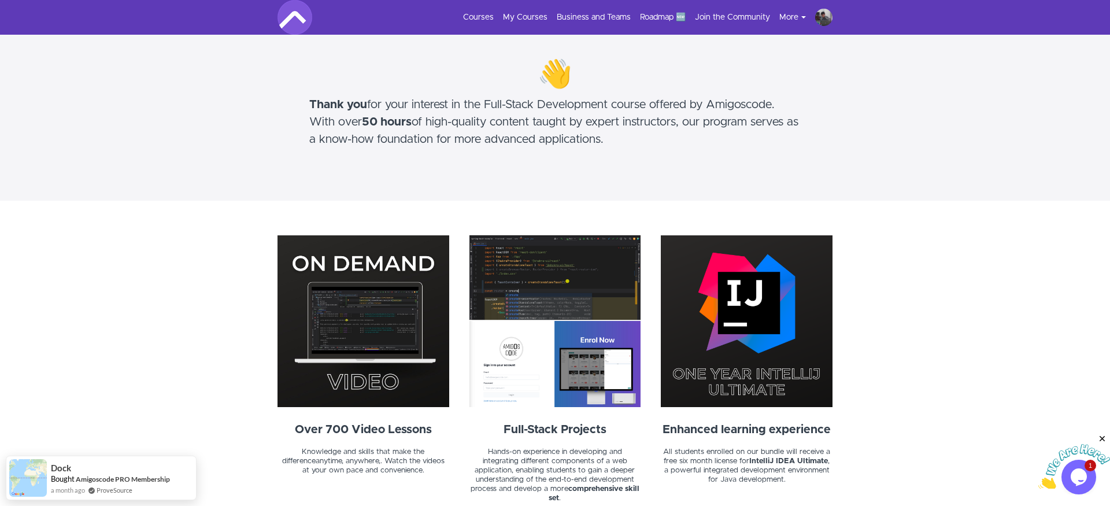
scroll to position [365, 0]
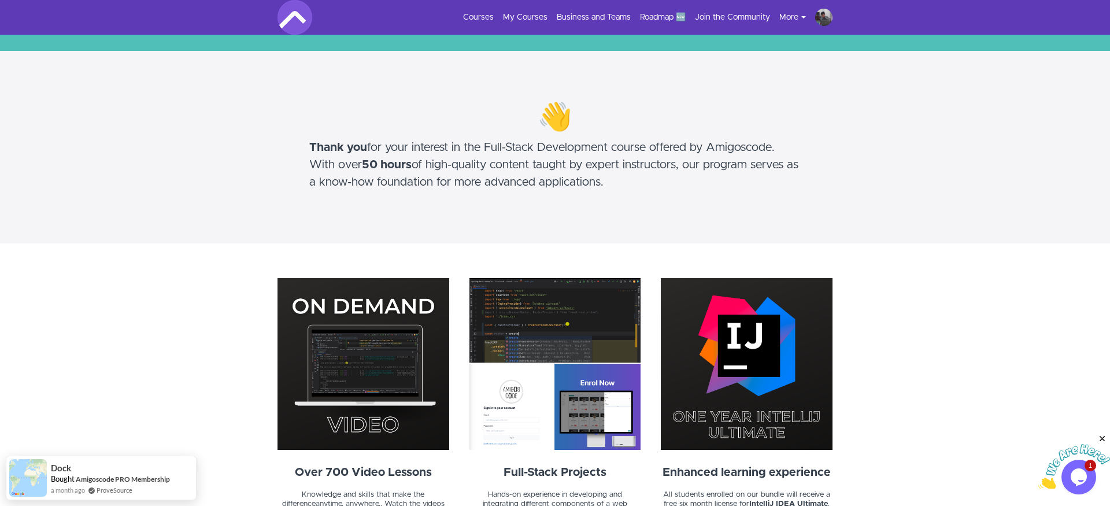
click at [518, 398] on img at bounding box center [555, 364] width 172 height 172
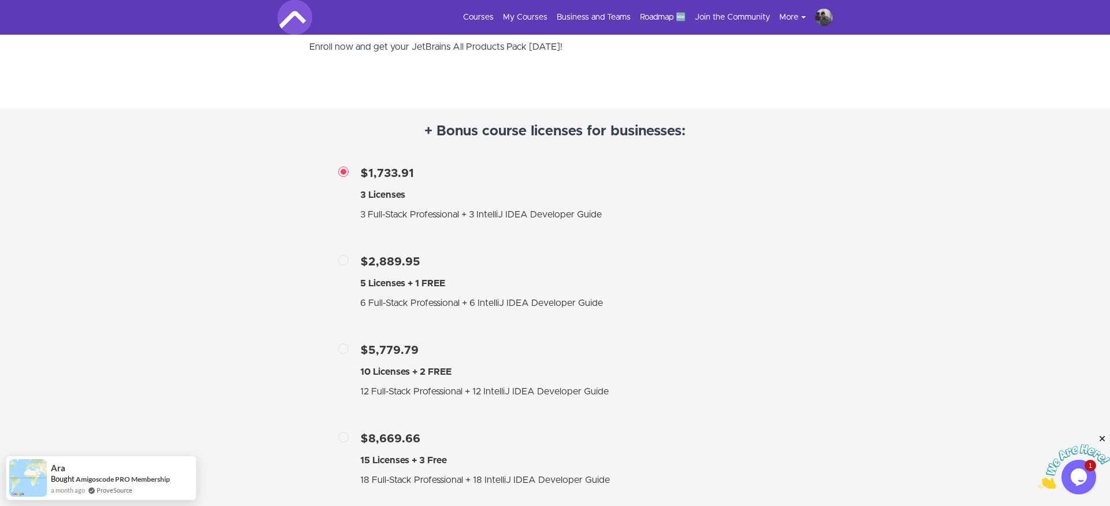
scroll to position [2135, 0]
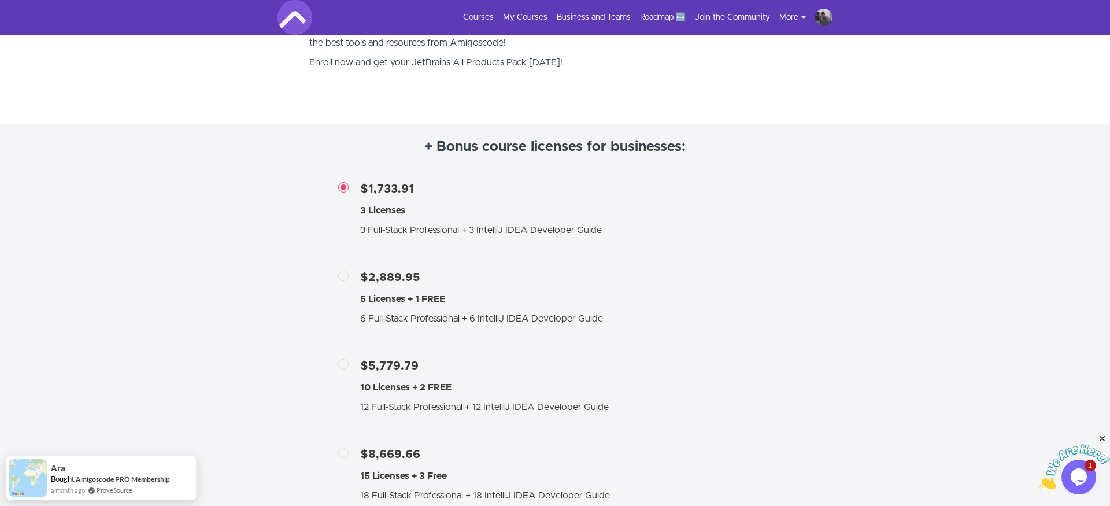
click at [218, 350] on section "+ Bonus course licenses for businesses: $1,733.91 3 Licenses 3 Full-Stack Profe…" at bounding box center [555, 394] width 1110 height 540
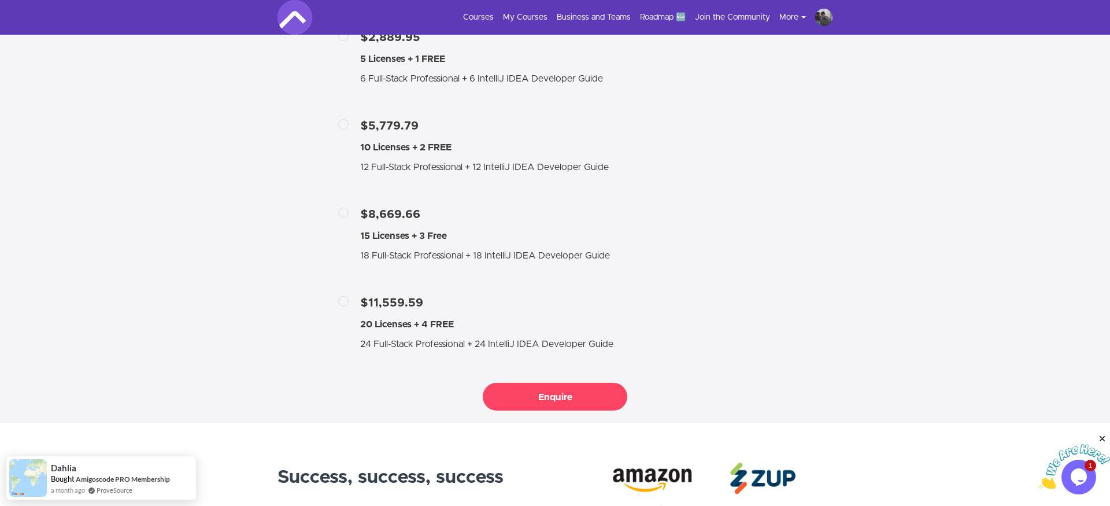
scroll to position [2376, 0]
click at [421, 298] on div "$11,559.59" at bounding box center [486, 301] width 253 height 17
click at [351, 298] on input "$11,559.59 20 Licenses + 4 FREE 24 Full-Stack Professional + 24 IntelliJ IDEA D…" at bounding box center [346, 301] width 10 height 10
radio input "true"
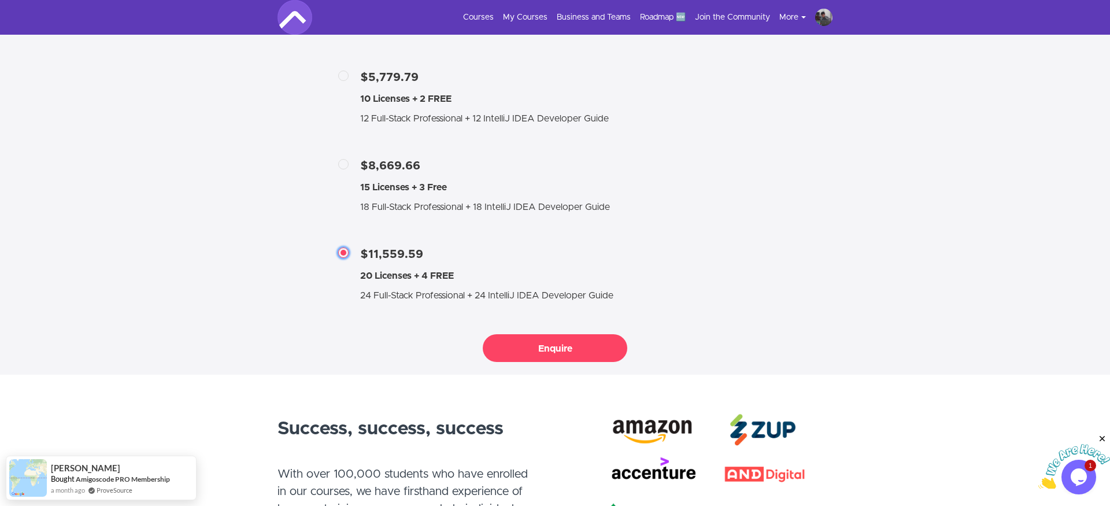
scroll to position [2423, 0]
click at [521, 289] on h4 "24 Full-Stack Professional + 24 IntelliJ IDEA Developer Guide" at bounding box center [486, 296] width 253 height 14
click at [351, 260] on input "$11,559.59 20 Licenses + 4 FREE 24 Full-Stack Professional + 24 IntelliJ IDEA D…" at bounding box center [346, 255] width 10 height 10
click at [535, 335] on button "Enquire" at bounding box center [555, 349] width 144 height 28
click at [466, 258] on div "$11,559.59 20 Licenses + 4 FREE 24 Full-Stack Professional + 24 IntelliJ IDEA D…" at bounding box center [480, 274] width 265 height 57
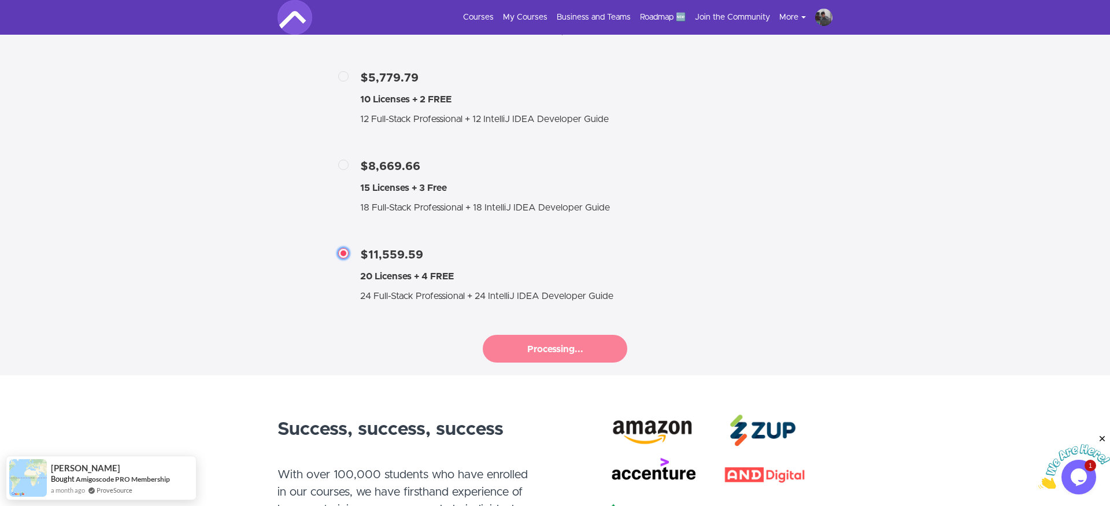
click at [351, 258] on input "$11,559.59 20 Licenses + 4 FREE 24 Full-Stack Professional + 24 IntelliJ IDEA D…" at bounding box center [346, 255] width 10 height 10
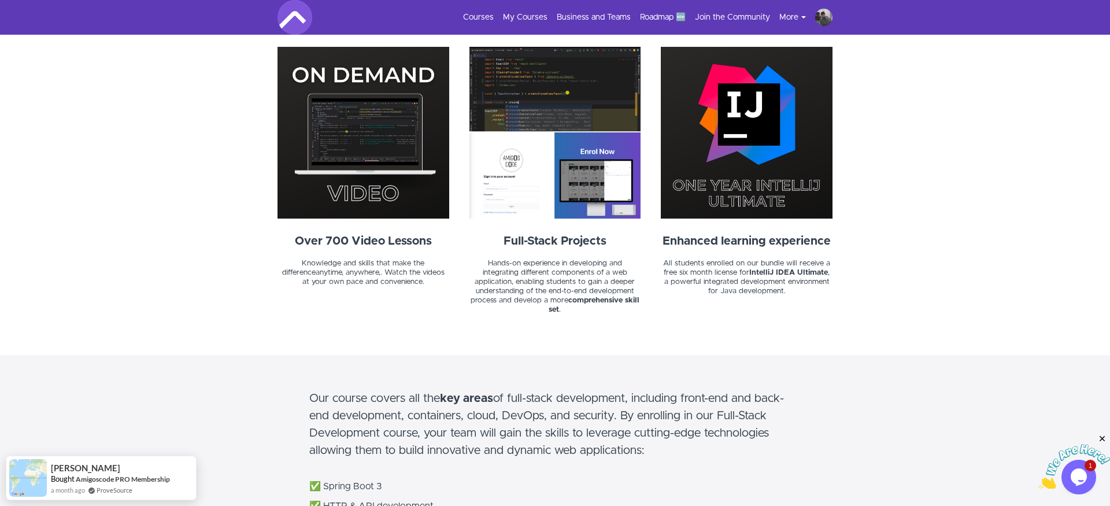
scroll to position [815, 0]
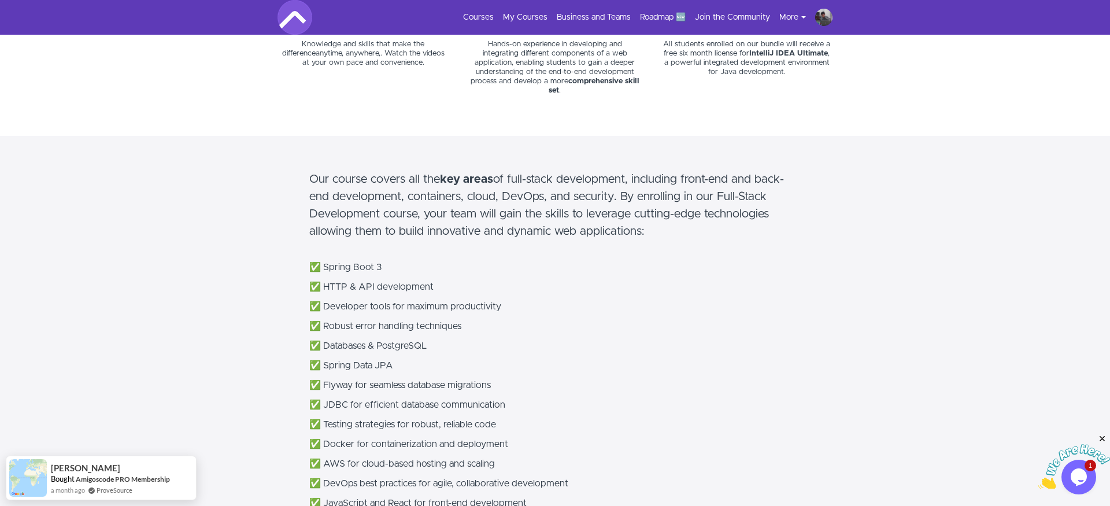
click at [962, 410] on section "Our course covers all the key areas of full-stack development, including front-…" at bounding box center [555, 425] width 1110 height 578
click at [1099, 437] on icon "Close" at bounding box center [1102, 438] width 10 height 10
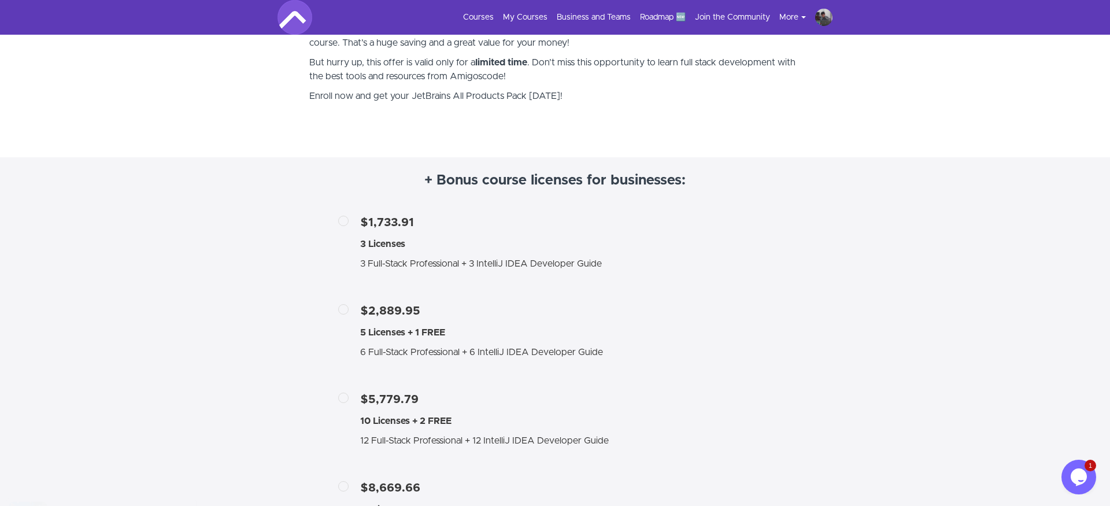
scroll to position [2108, 0]
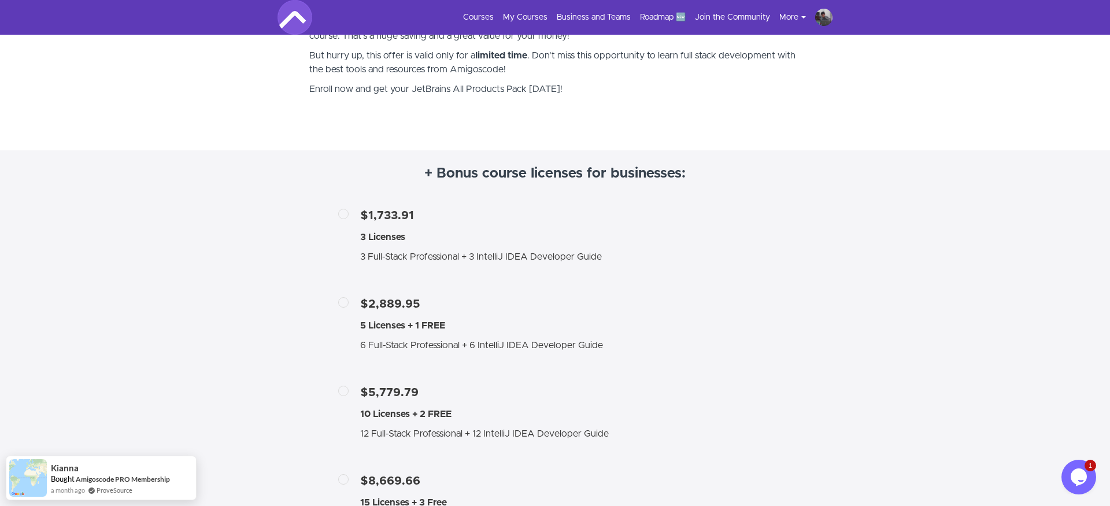
click at [369, 207] on div "$1,733.91" at bounding box center [481, 215] width 242 height 17
click at [351, 210] on input "$1,733.91 3 Licenses 3 Full-Stack Professional + 3 IntelliJ IDEA Developer Guid…" at bounding box center [346, 215] width 10 height 10
radio input "true"
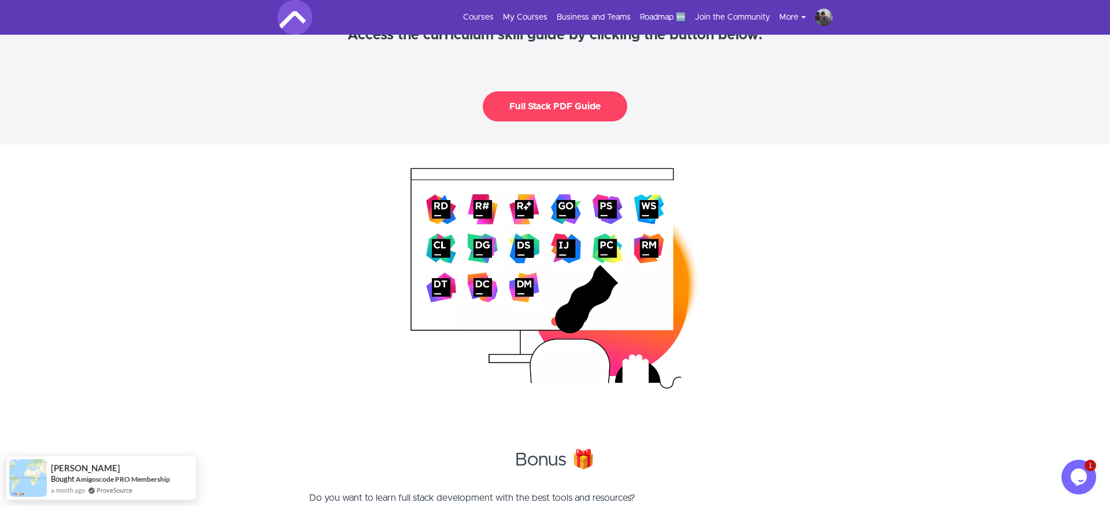
scroll to position [1418, 0]
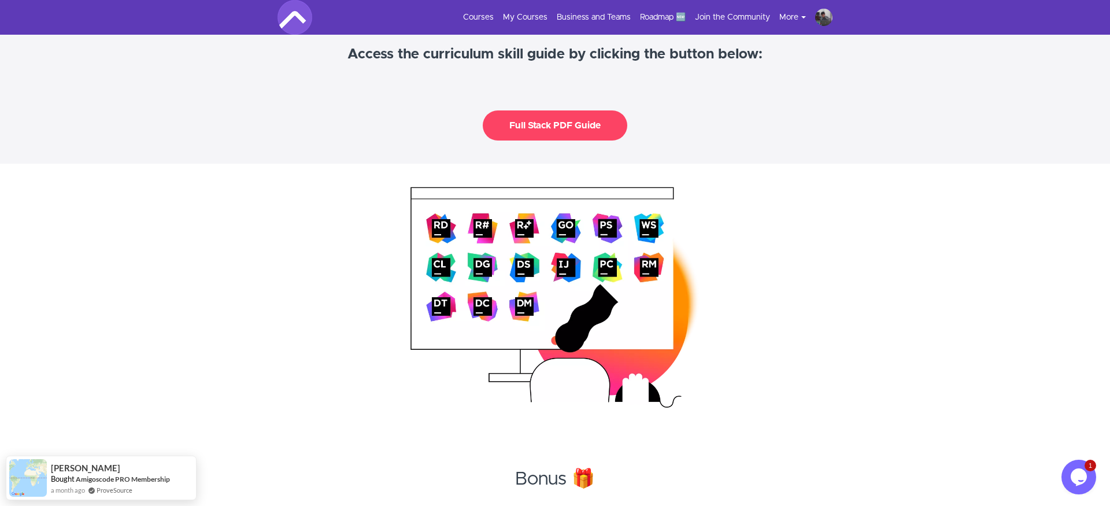
click at [552, 116] on button "Full Stack PDF Guide" at bounding box center [555, 125] width 144 height 30
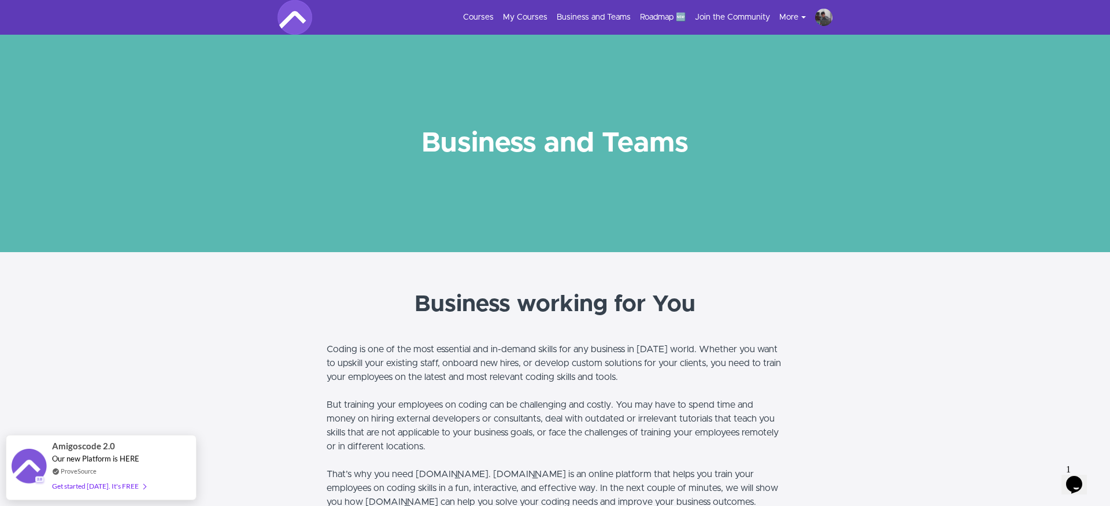
click at [680, 9] on ul "Courses My Courses Business and Teams Roadmap 🆕 Join the Community More Success…" at bounding box center [643, 17] width 379 height 17
click at [674, 12] on link "Roadmap 🆕" at bounding box center [663, 18] width 46 height 12
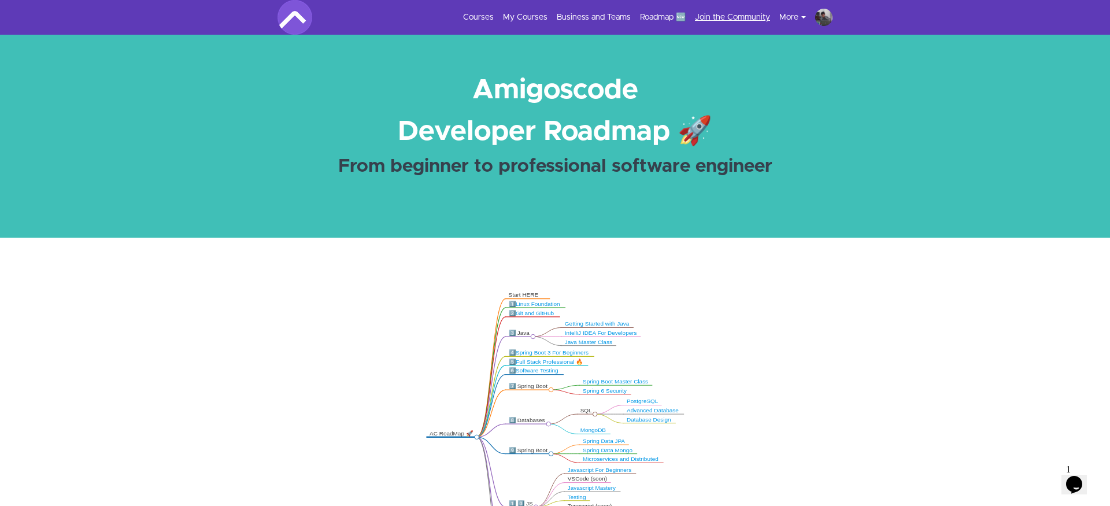
click at [717, 20] on link "Join the Community" at bounding box center [732, 18] width 75 height 12
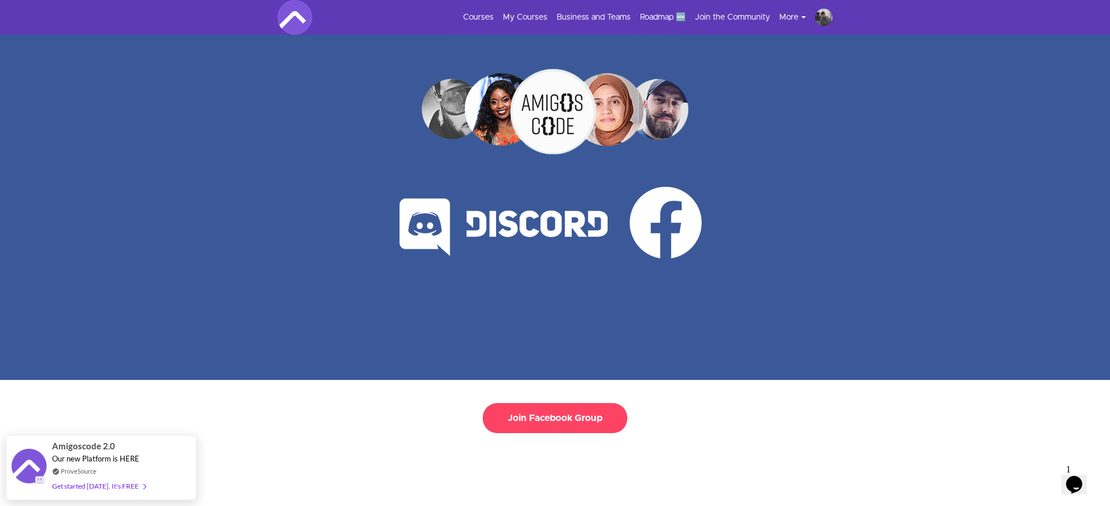
scroll to position [57, 0]
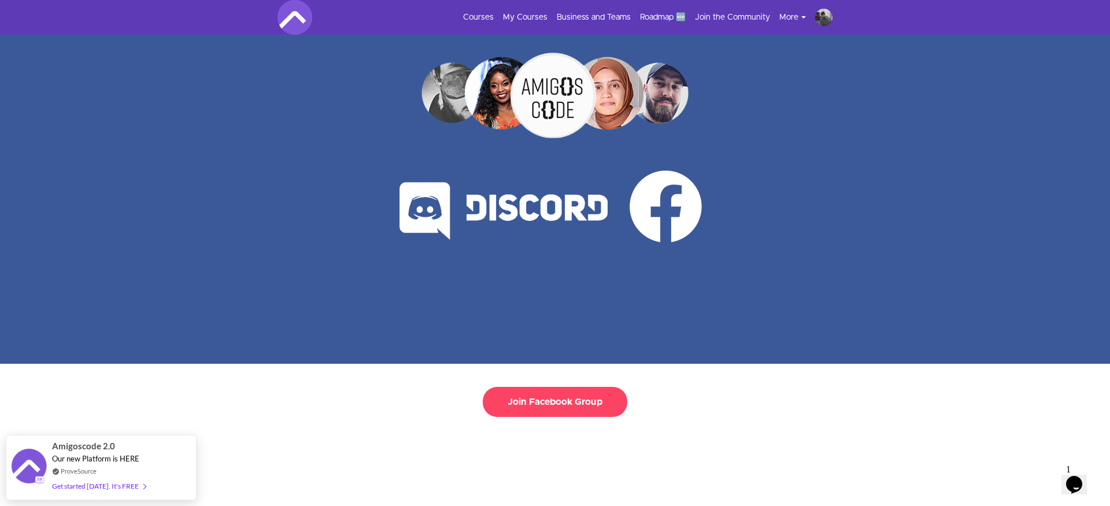
click at [566, 396] on button "Join Facebook Group" at bounding box center [555, 402] width 144 height 30
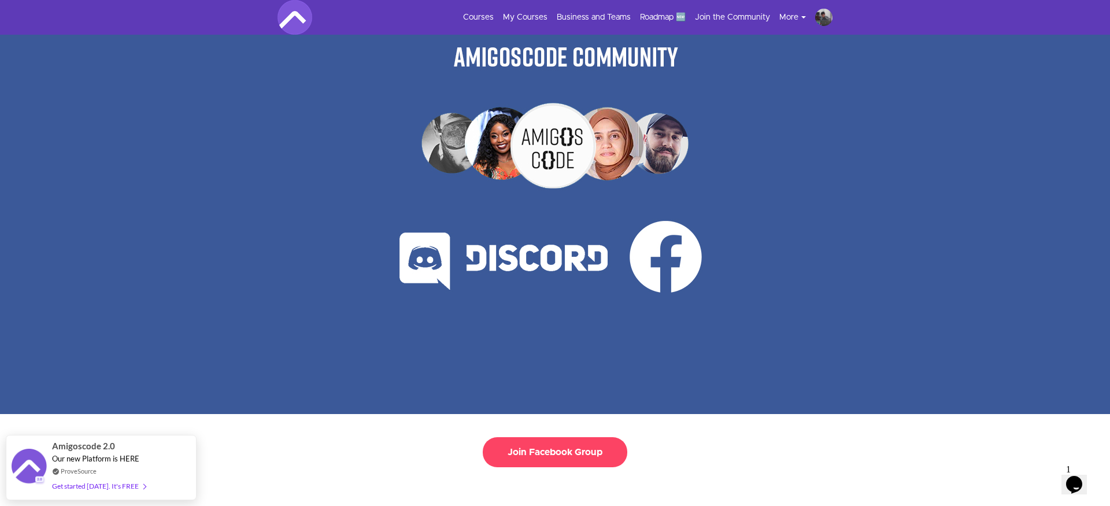
scroll to position [0, 0]
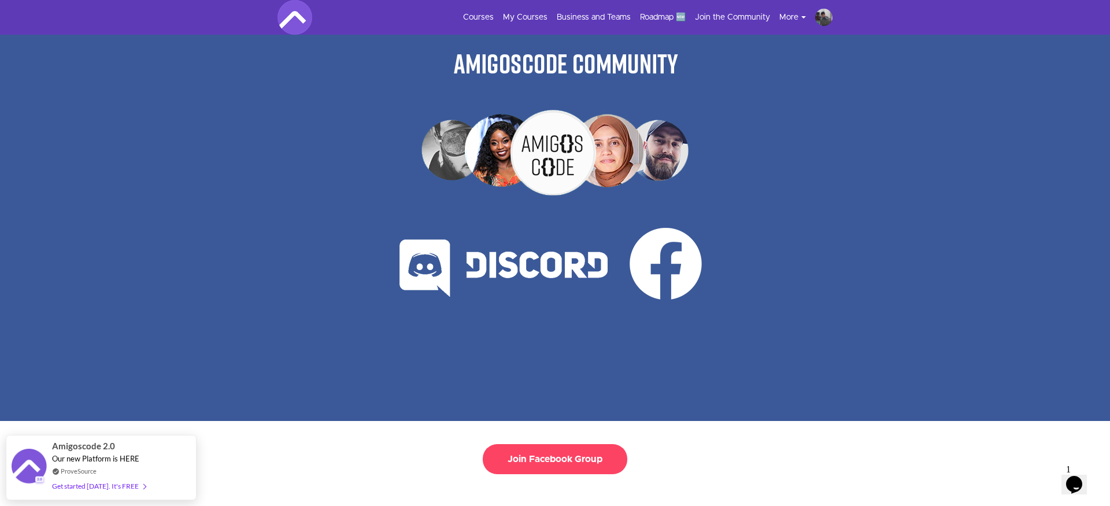
click at [149, 103] on div at bounding box center [555, 228] width 1110 height 386
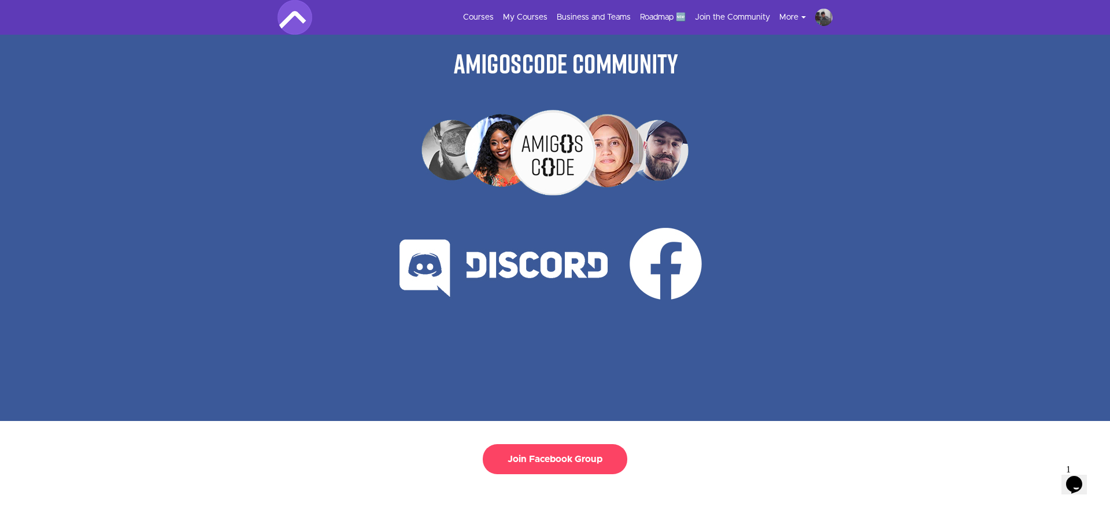
click at [214, 281] on div at bounding box center [555, 228] width 1110 height 386
click at [526, 18] on link "My Courses" at bounding box center [525, 18] width 44 height 12
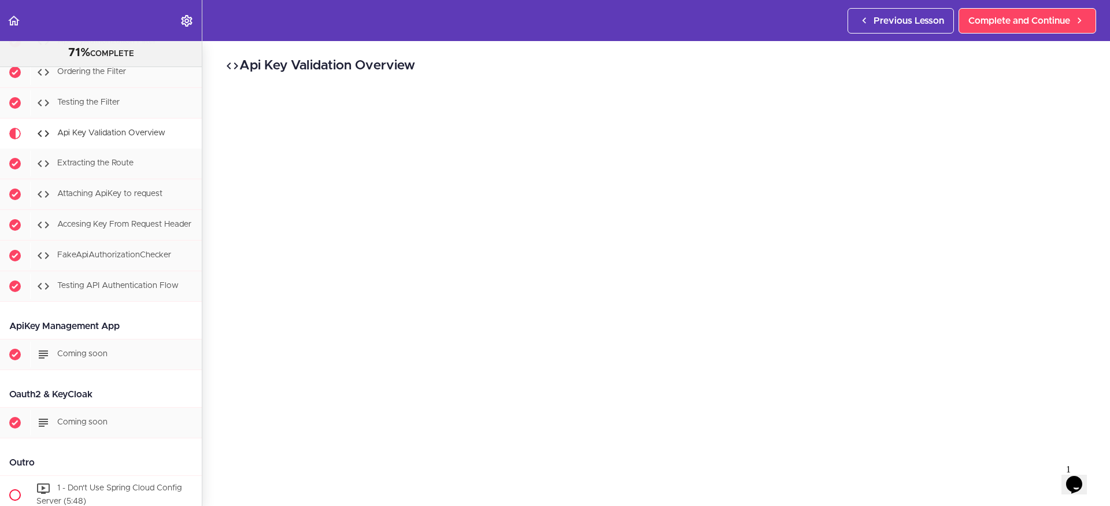
scroll to position [6370, 0]
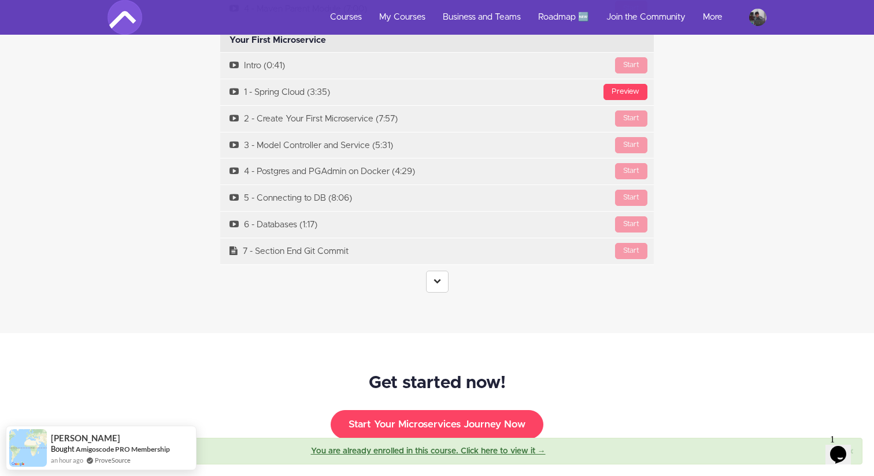
scroll to position [3519, 0]
click at [434, 276] on icon at bounding box center [437, 280] width 8 height 8
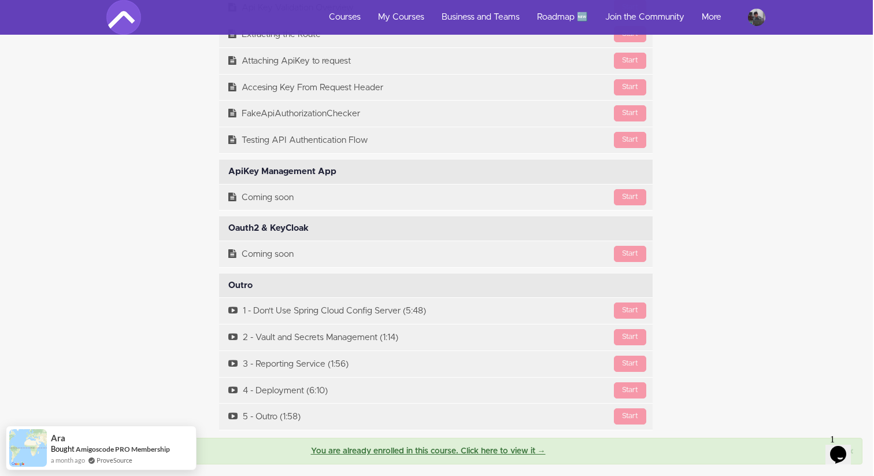
scroll to position [8473, 1]
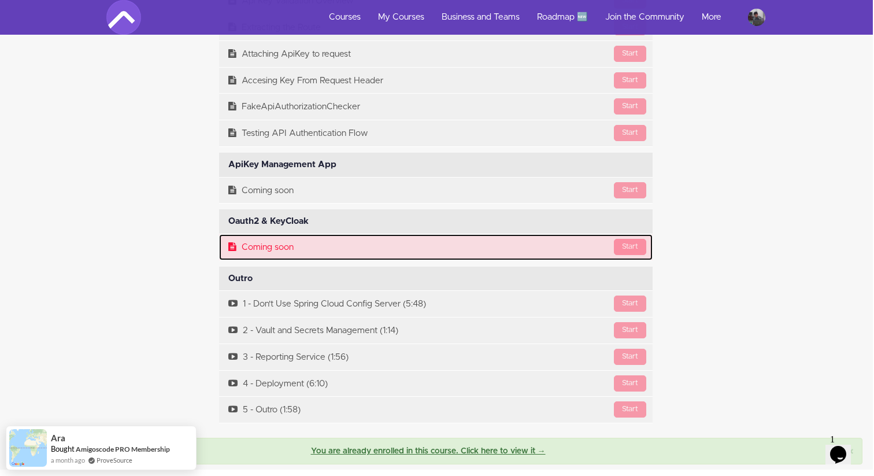
click at [255, 238] on link "Start Coming soon" at bounding box center [435, 247] width 433 height 26
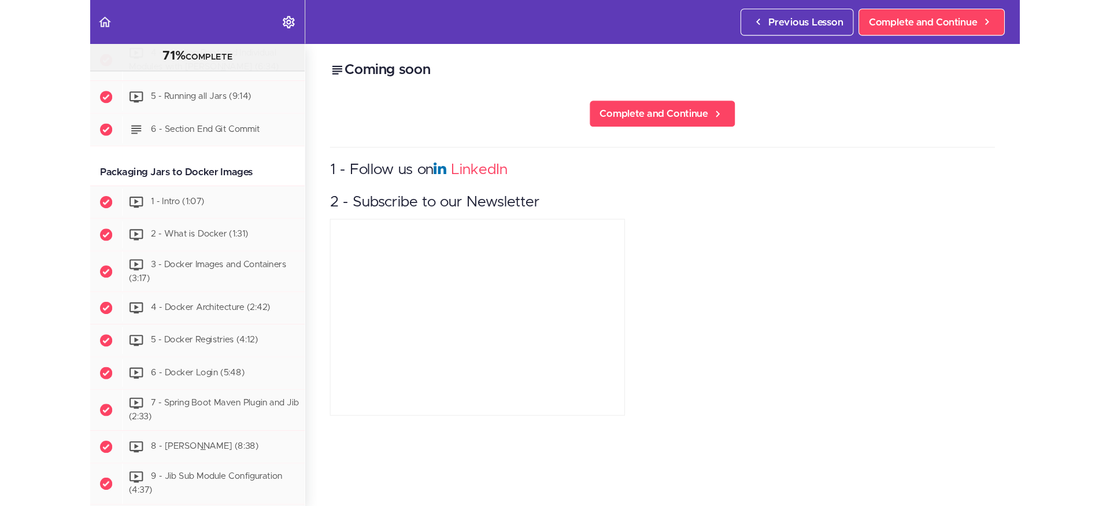
scroll to position [6594, 0]
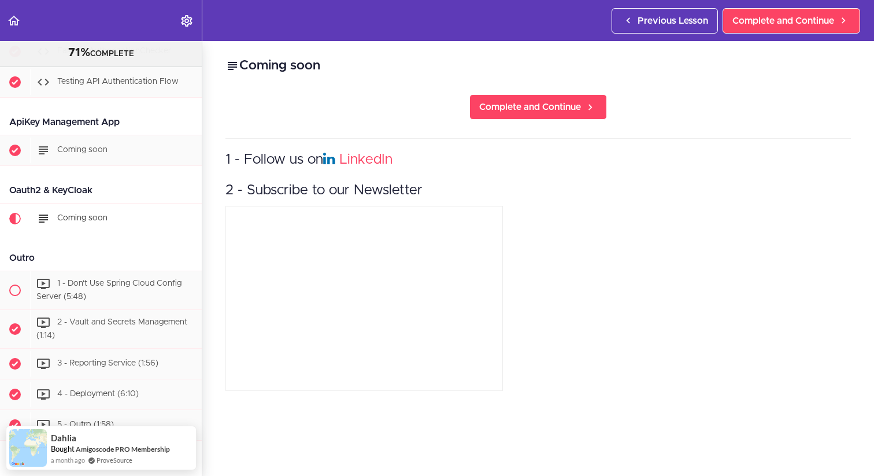
click at [547, 313] on div "1 - Follow us on LinkedIn 2 - Subscribe to our Newsletter" at bounding box center [537, 266] width 625 height 256
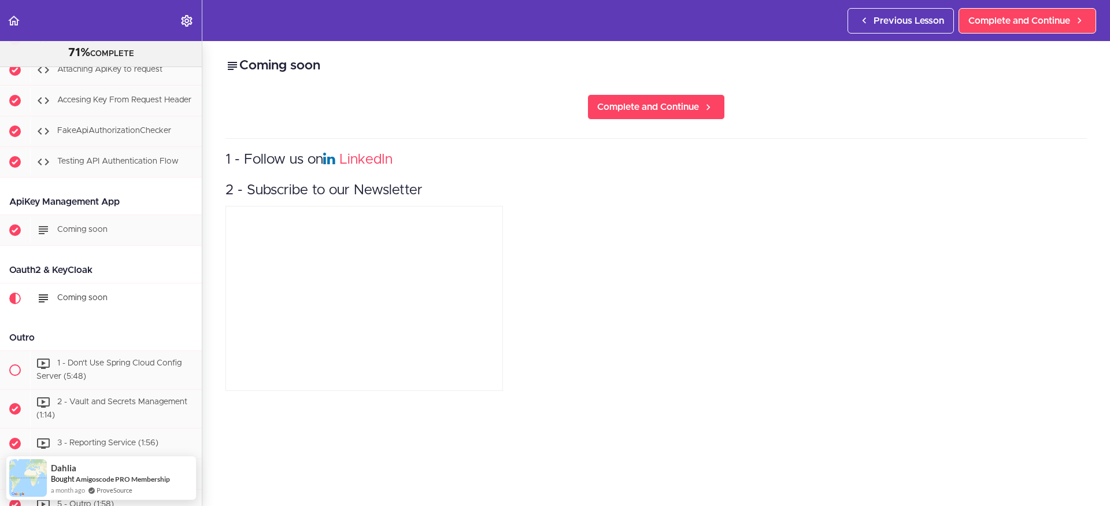
scroll to position [6512, 0]
drag, startPoint x: 105, startPoint y: 221, endPoint x: 0, endPoint y: 216, distance: 105.3
click at [0, 259] on div "Oauth2 & KeyCloak" at bounding box center [101, 272] width 202 height 26
copy div "Oauth2 & KeyCloak"
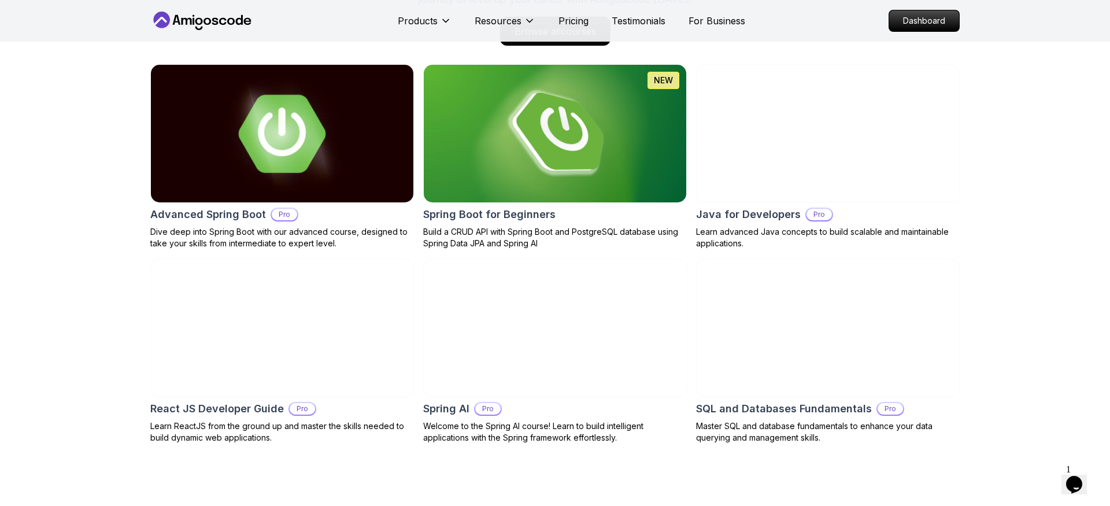
scroll to position [1227, 0]
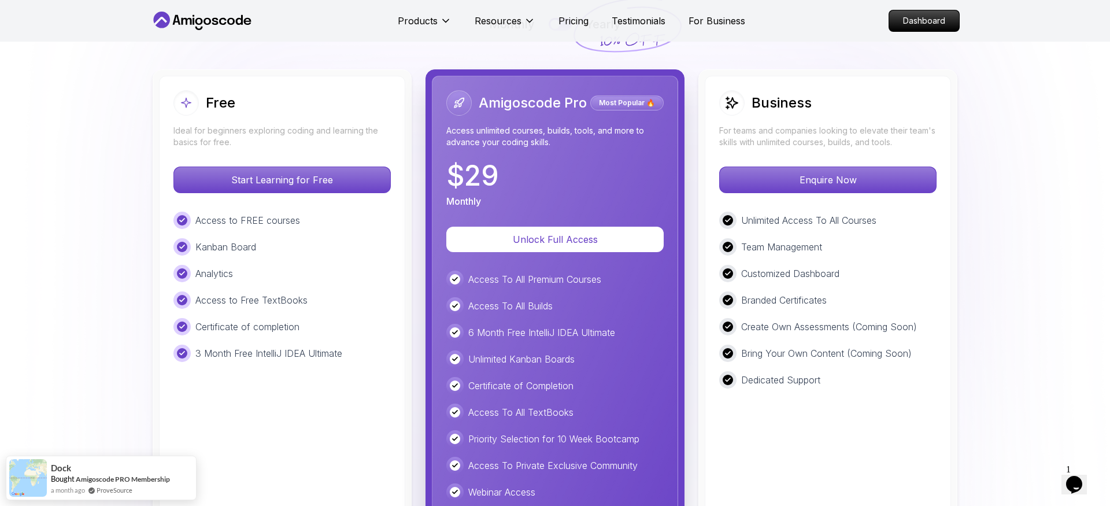
scroll to position [2659, 0]
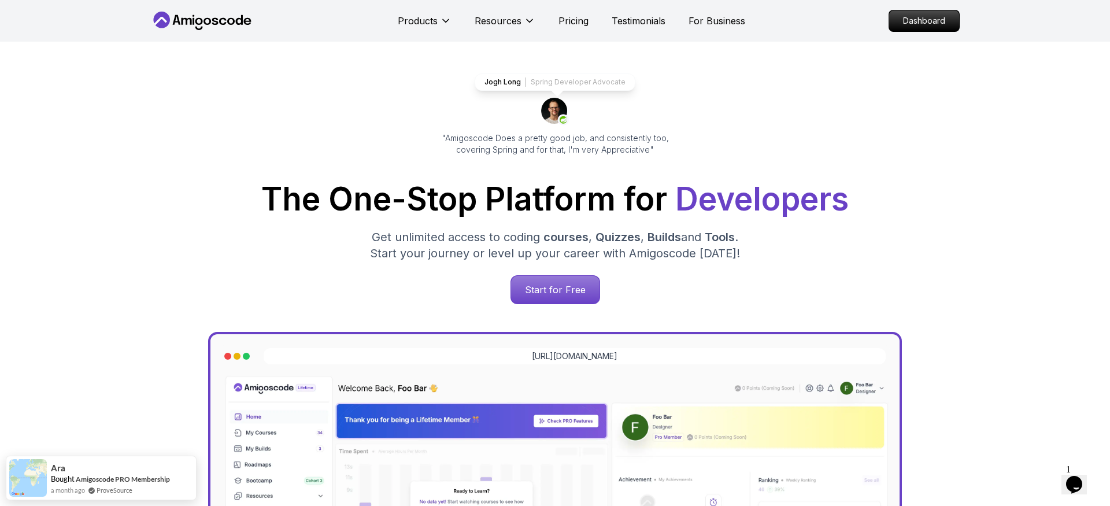
scroll to position [0, 0]
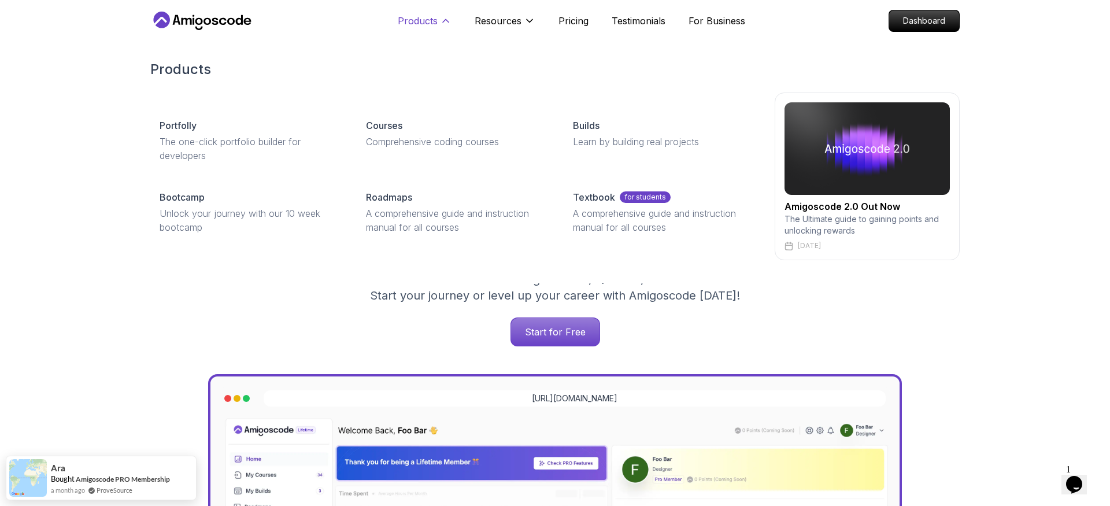
click at [437, 16] on button "Products" at bounding box center [425, 25] width 54 height 23
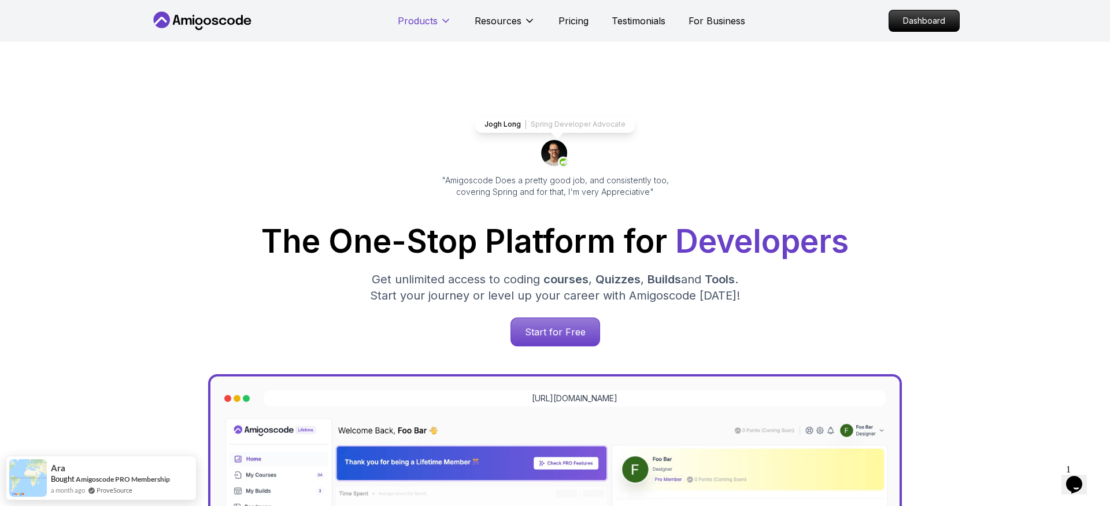
click at [443, 18] on icon at bounding box center [446, 21] width 12 height 12
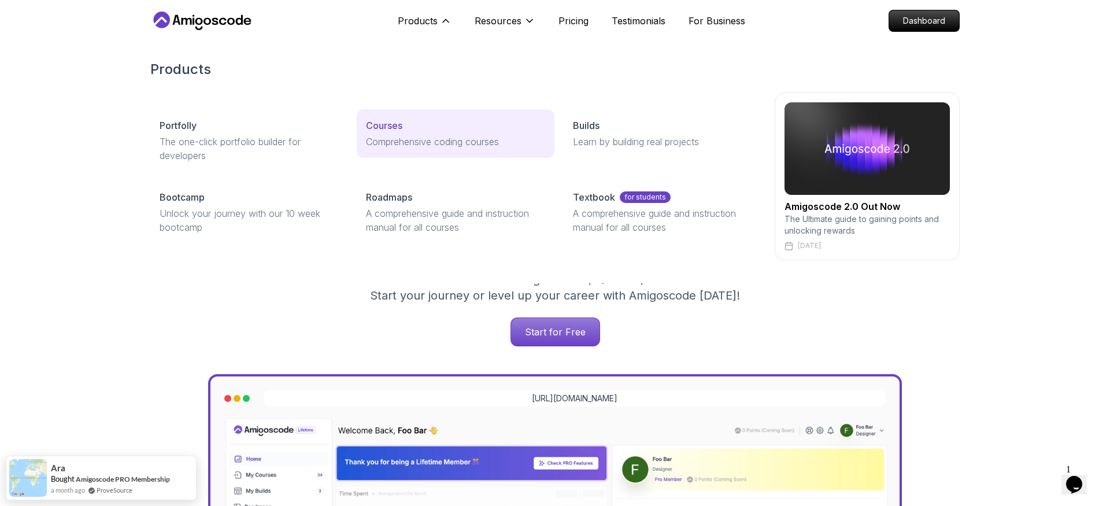
click at [383, 124] on p "Courses" at bounding box center [384, 125] width 36 height 14
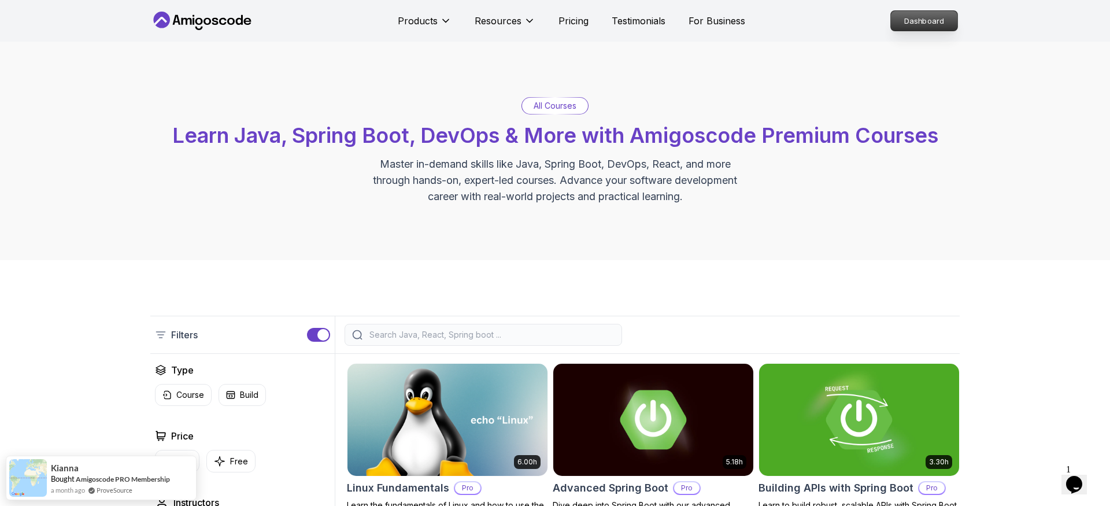
click at [873, 17] on p "Dashboard" at bounding box center [924, 21] width 66 height 20
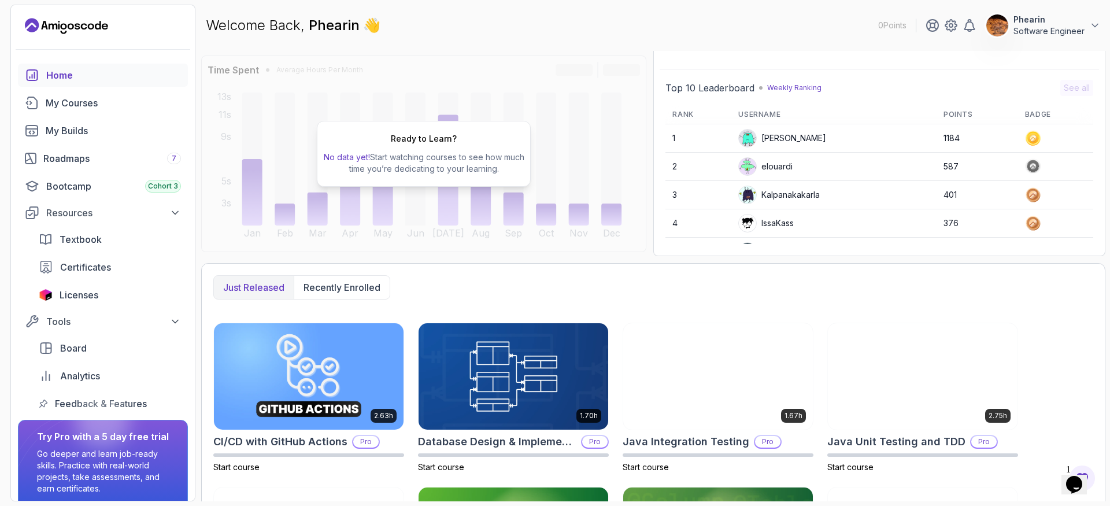
scroll to position [235, 0]
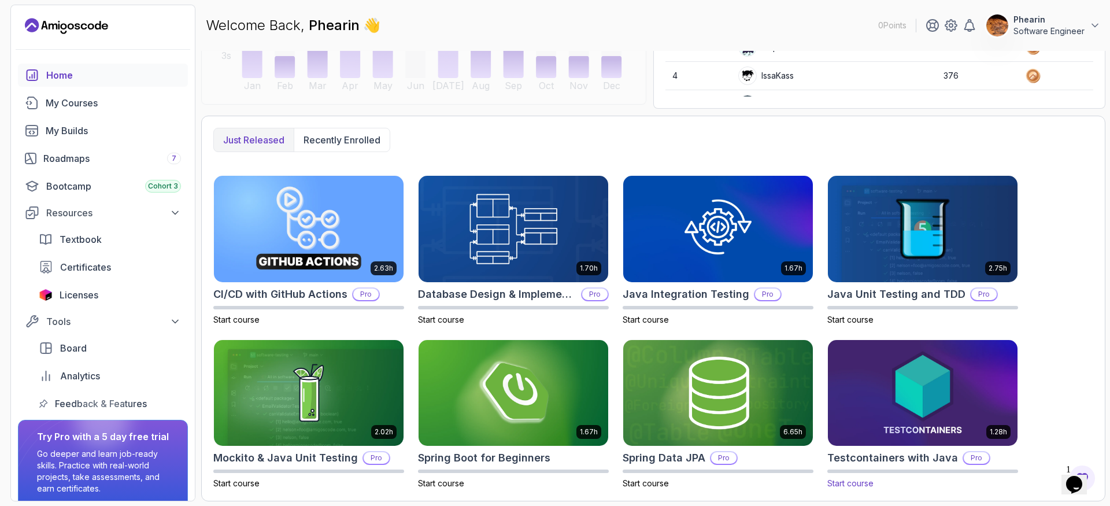
click at [873, 455] on p "Pro" at bounding box center [975, 458] width 25 height 12
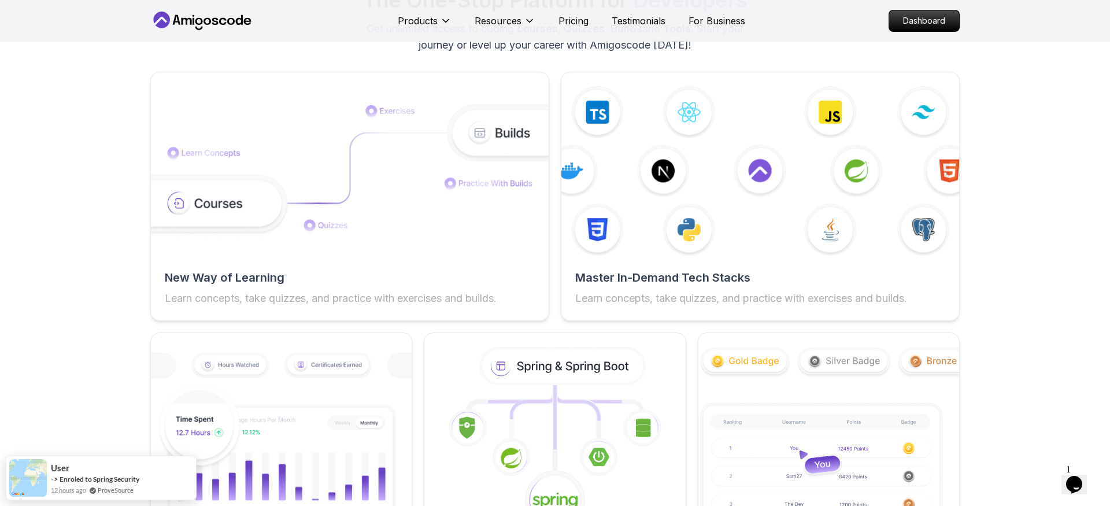
scroll to position [1816, 0]
